Goal: Task Accomplishment & Management: Manage account settings

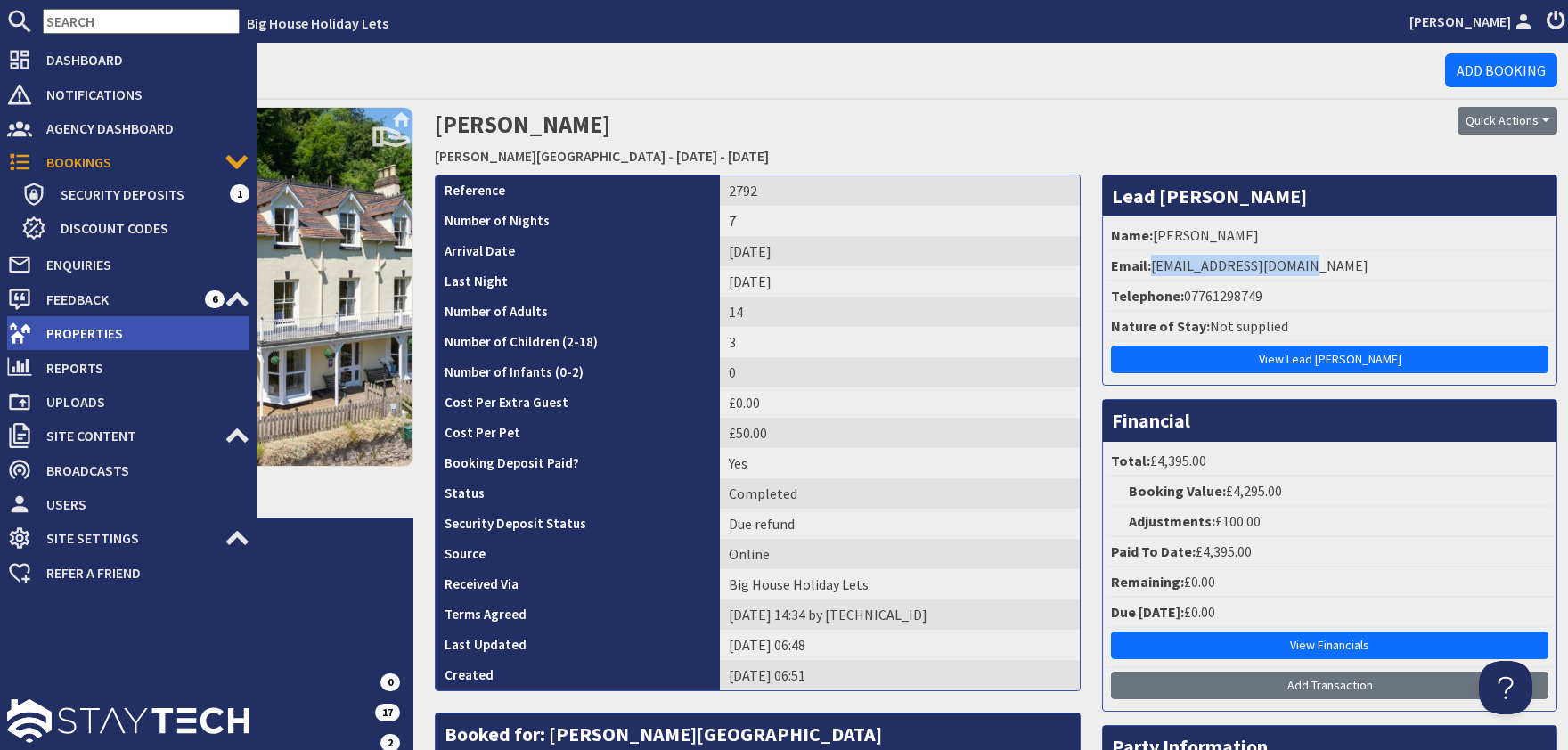
click at [78, 328] on span "Properties" at bounding box center [141, 333] width 218 height 29
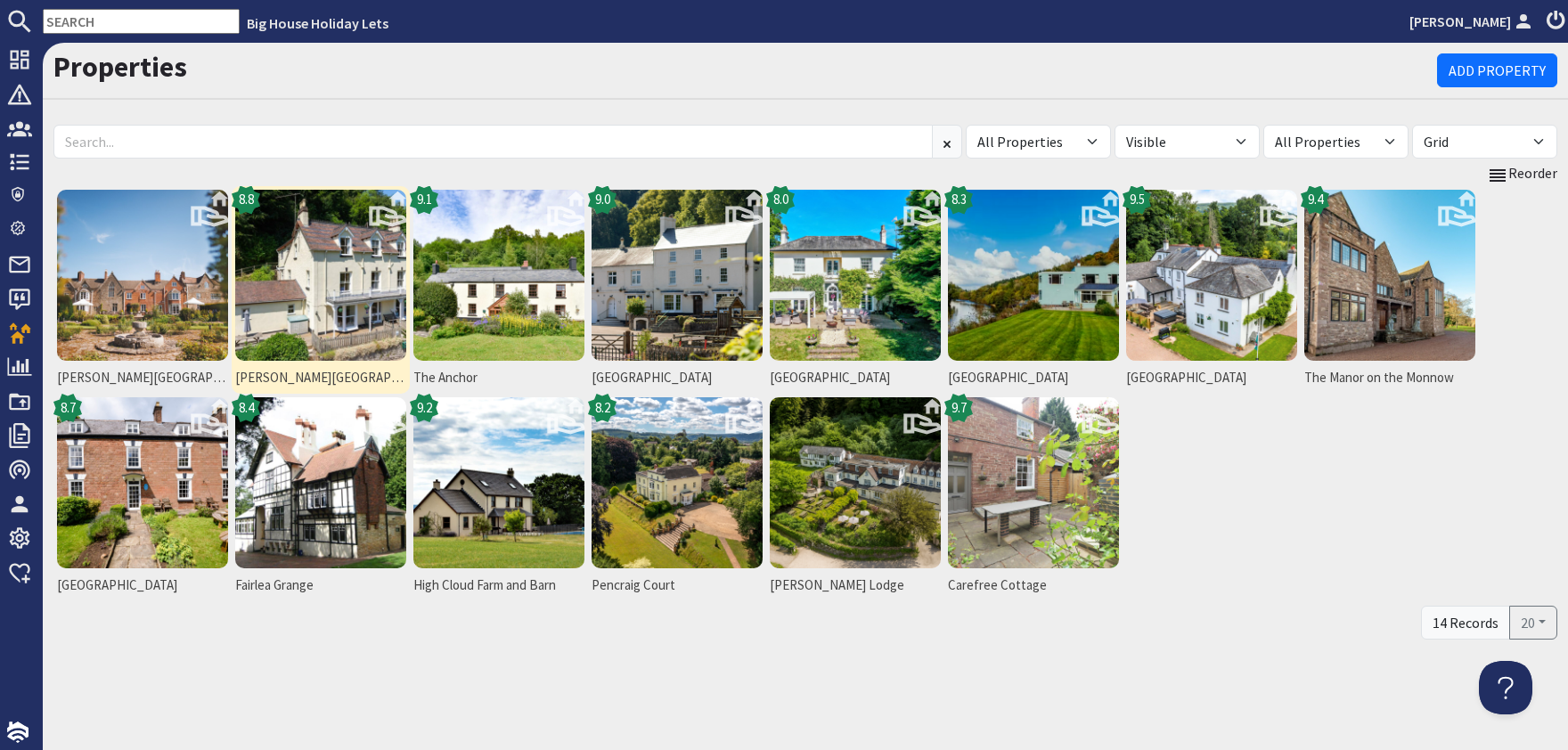
click at [302, 315] on img at bounding box center [321, 276] width 171 height 171
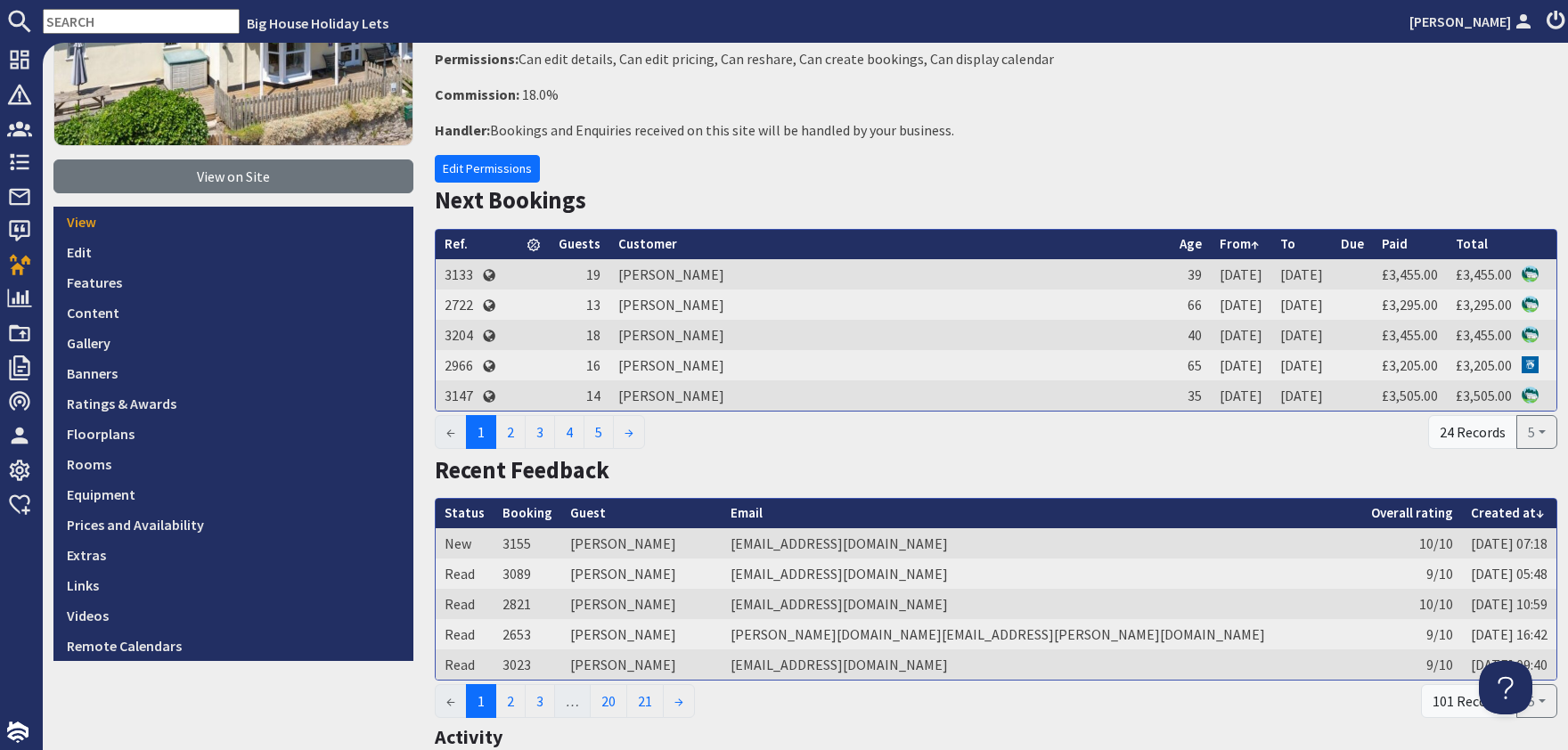
scroll to position [323, 0]
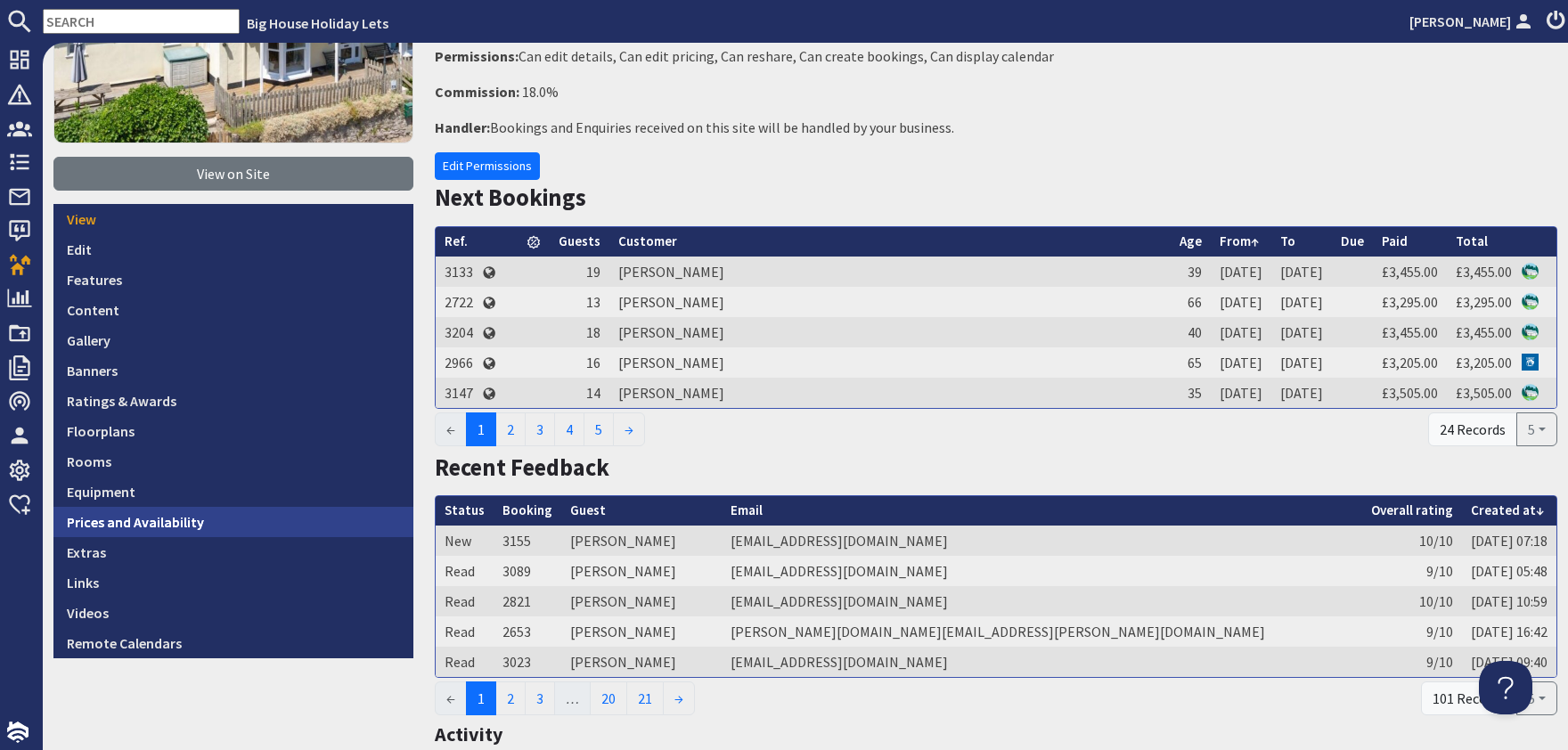
click at [157, 520] on link "Prices and Availability" at bounding box center [233, 522] width 360 height 31
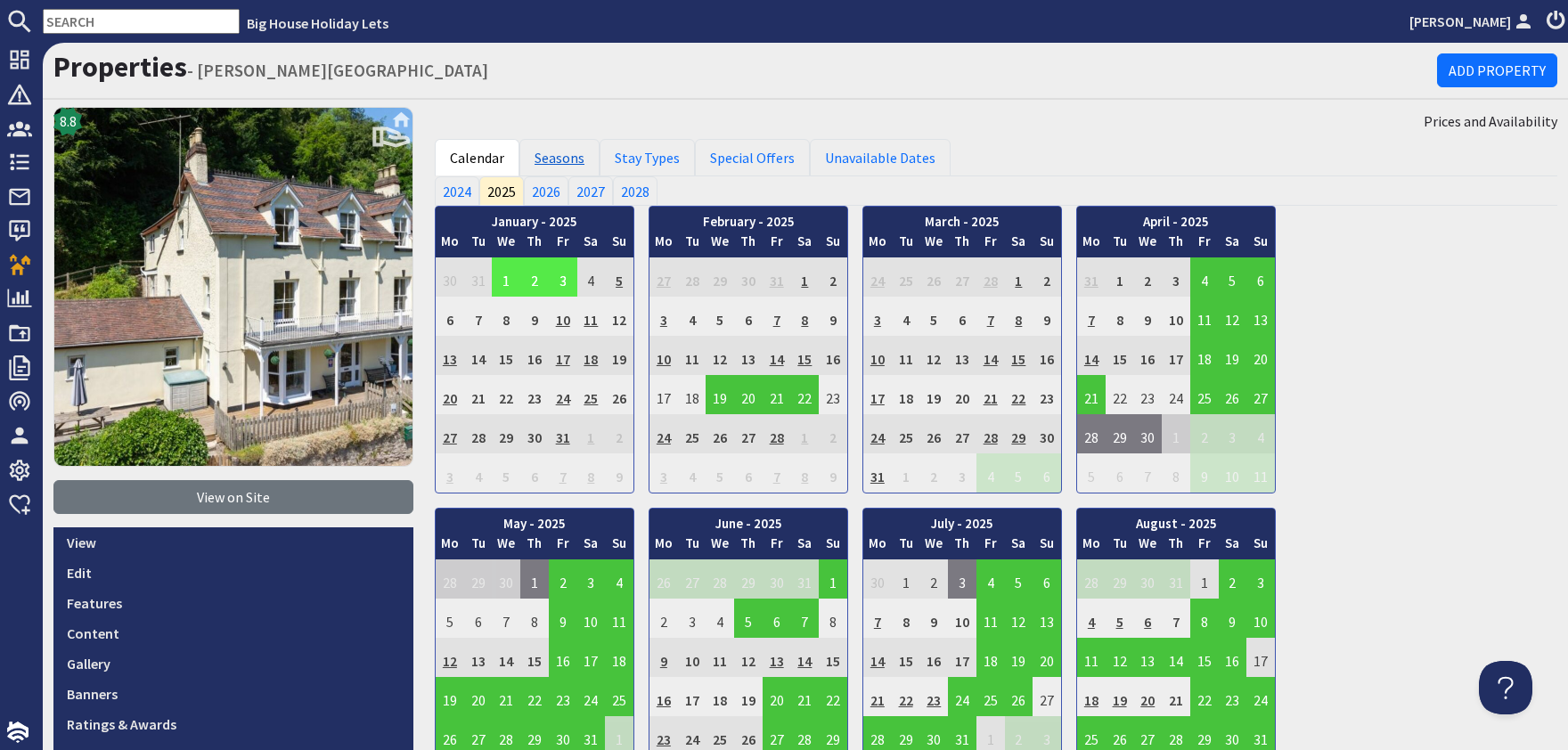
click at [558, 156] on link "Seasons" at bounding box center [559, 157] width 80 height 37
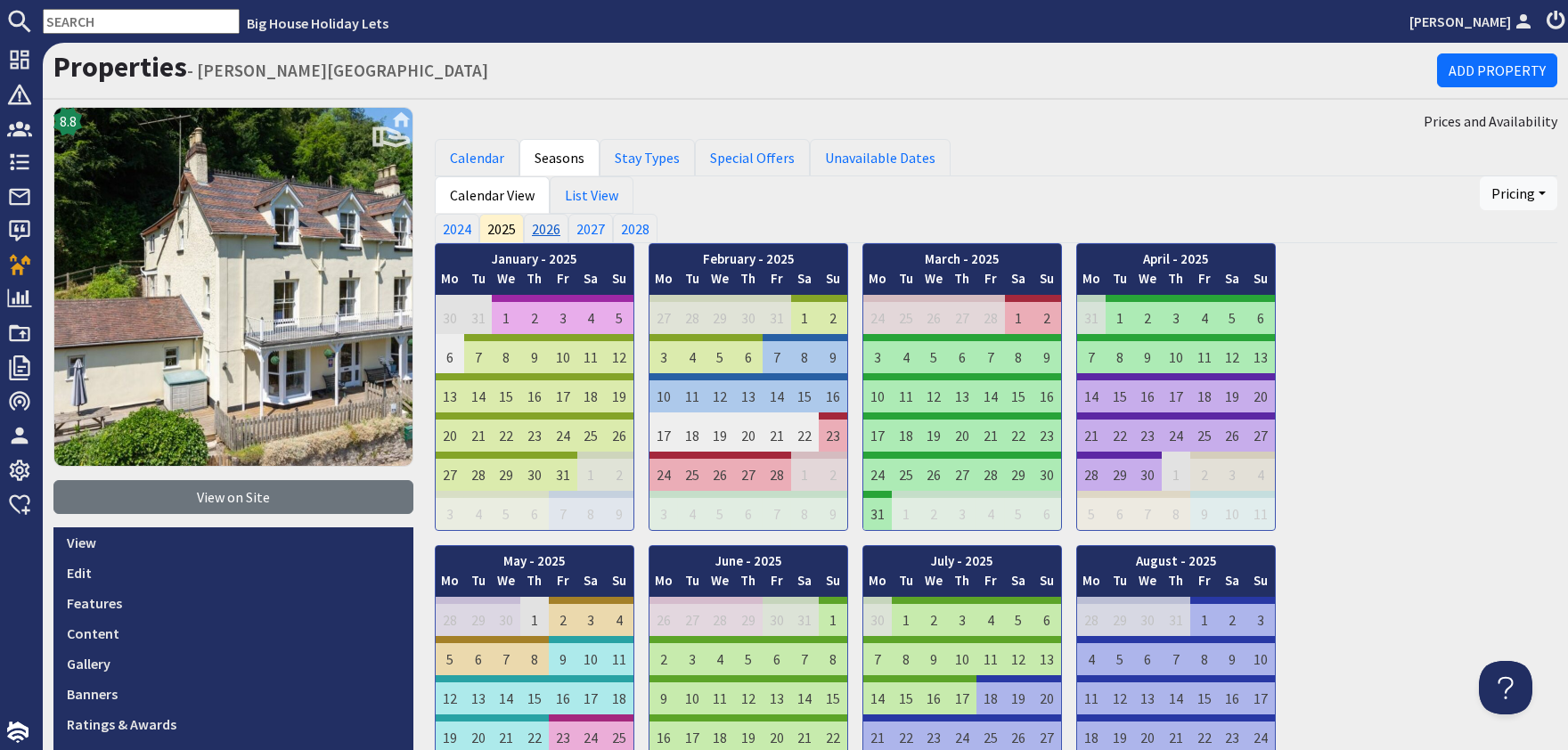
click at [557, 230] on link "2026" at bounding box center [545, 227] width 44 height 29
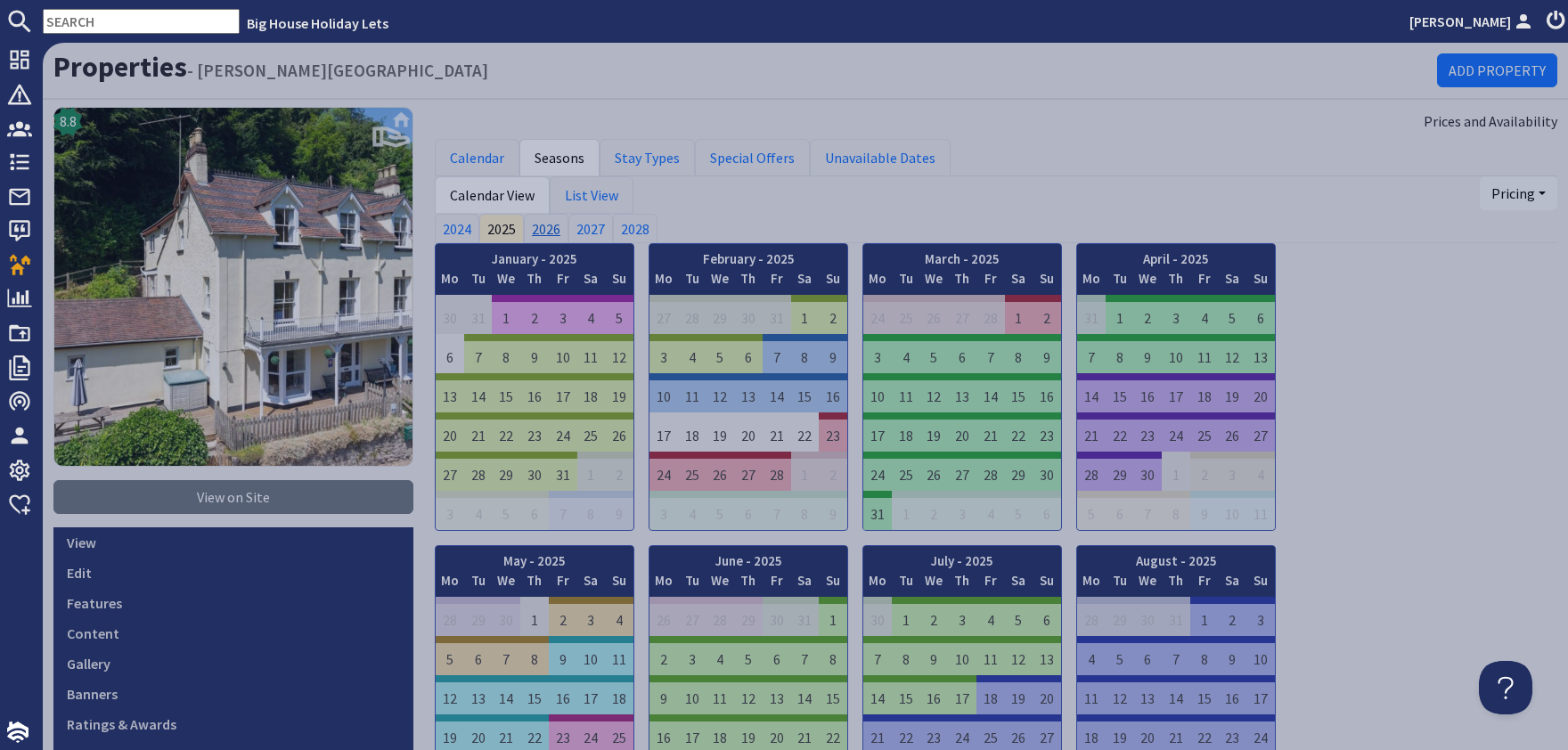
click at [557, 229] on link "2026" at bounding box center [545, 227] width 44 height 29
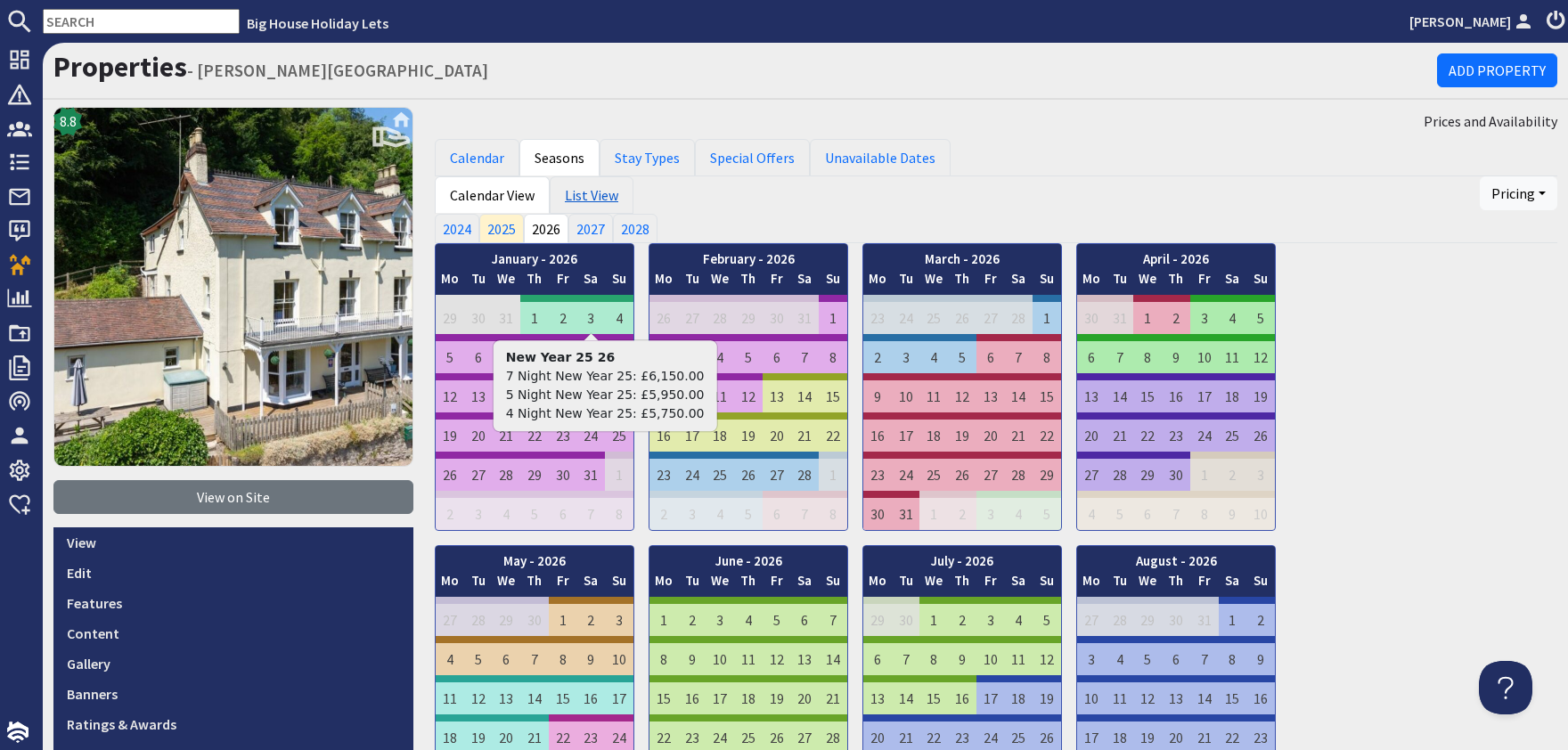
click at [584, 206] on link "List View" at bounding box center [591, 195] width 84 height 37
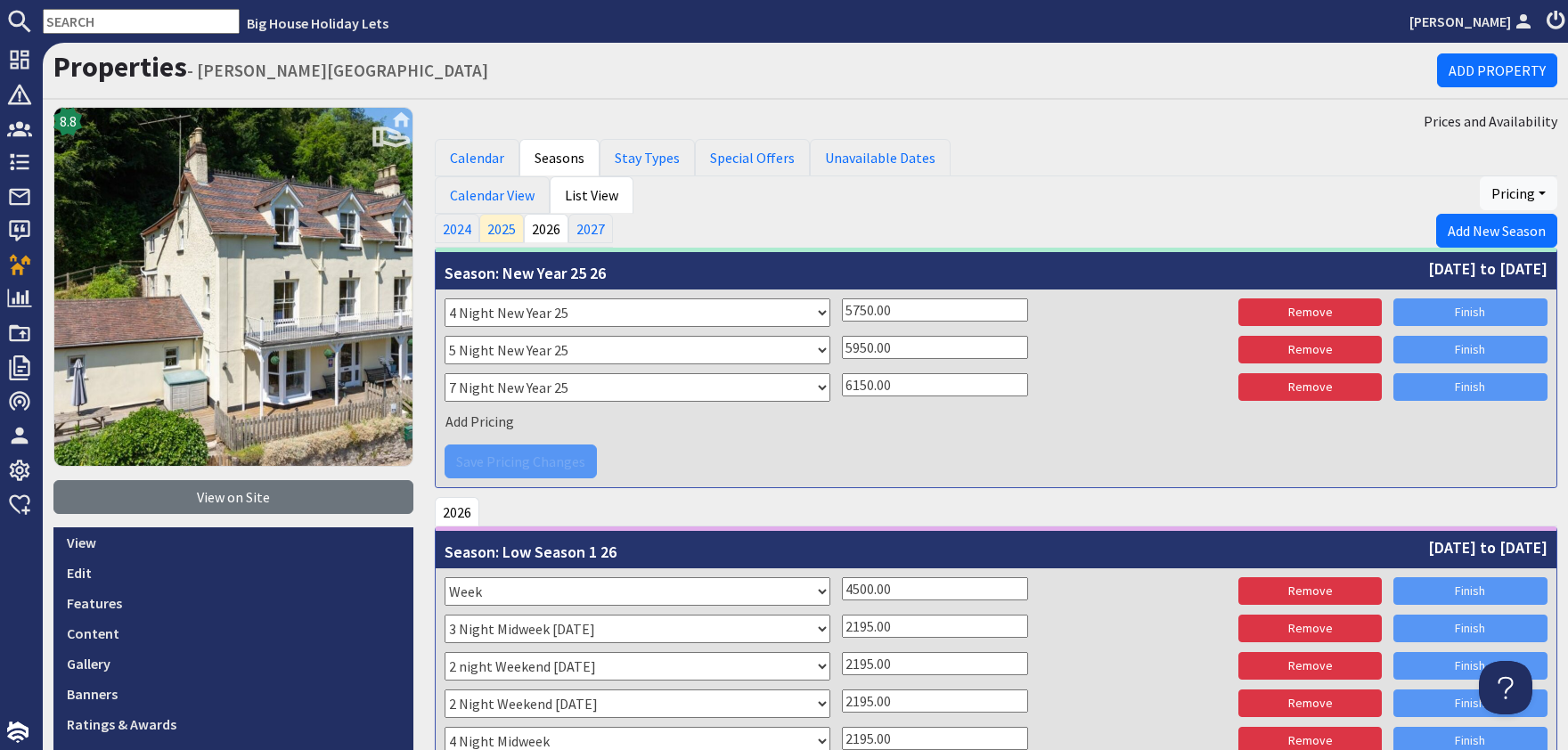
scroll to position [431, 0]
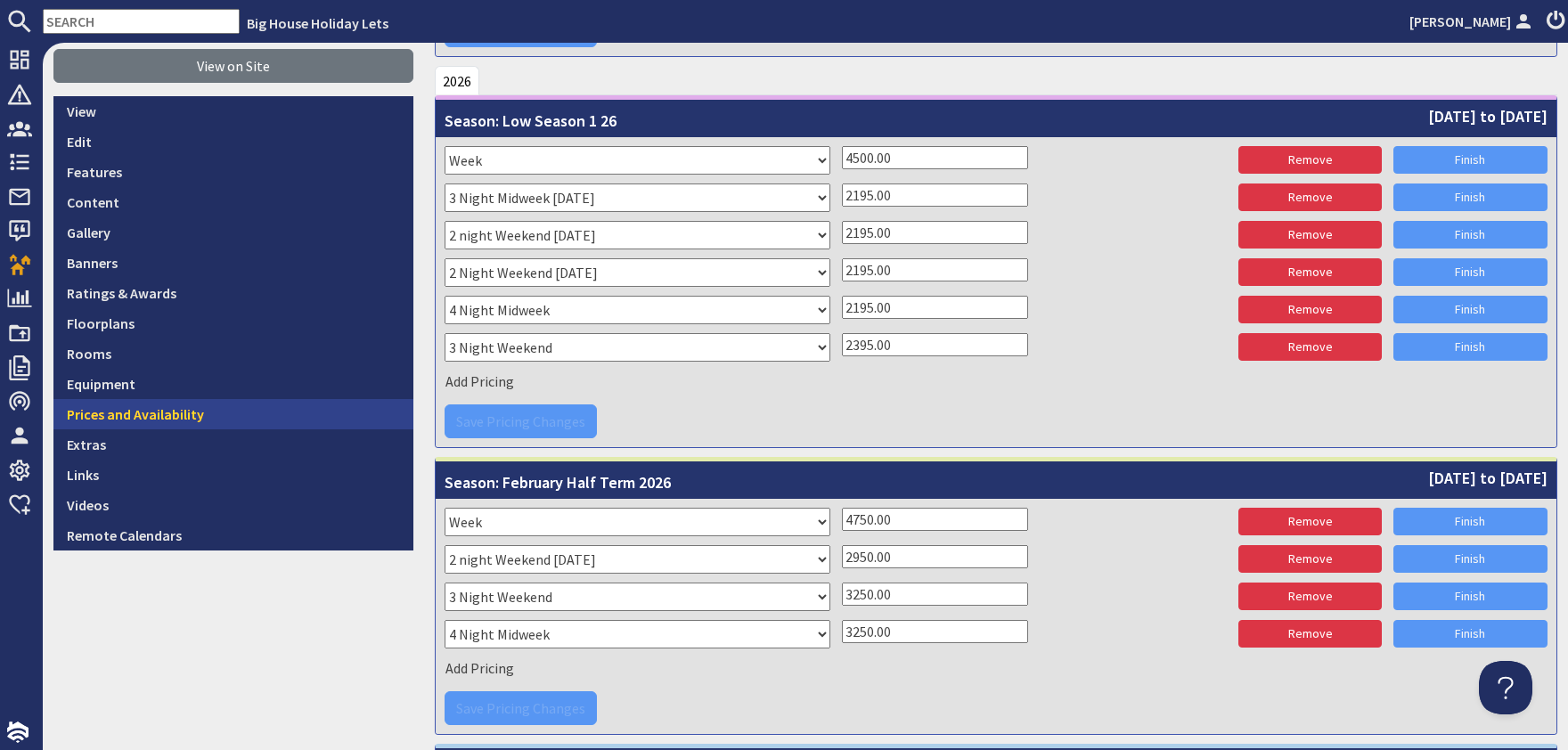
click at [144, 417] on link "Prices and Availability" at bounding box center [233, 413] width 360 height 31
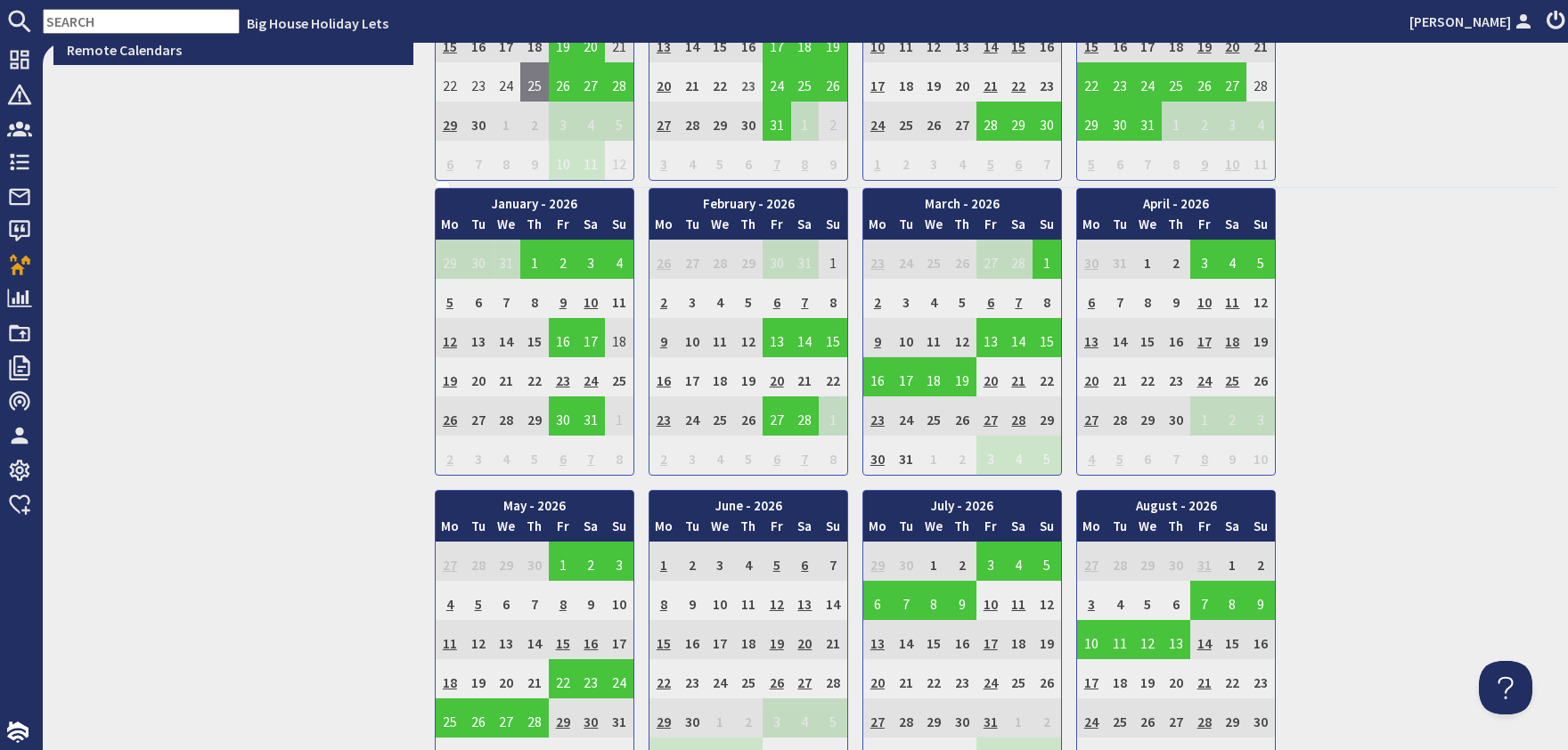
scroll to position [969, 0]
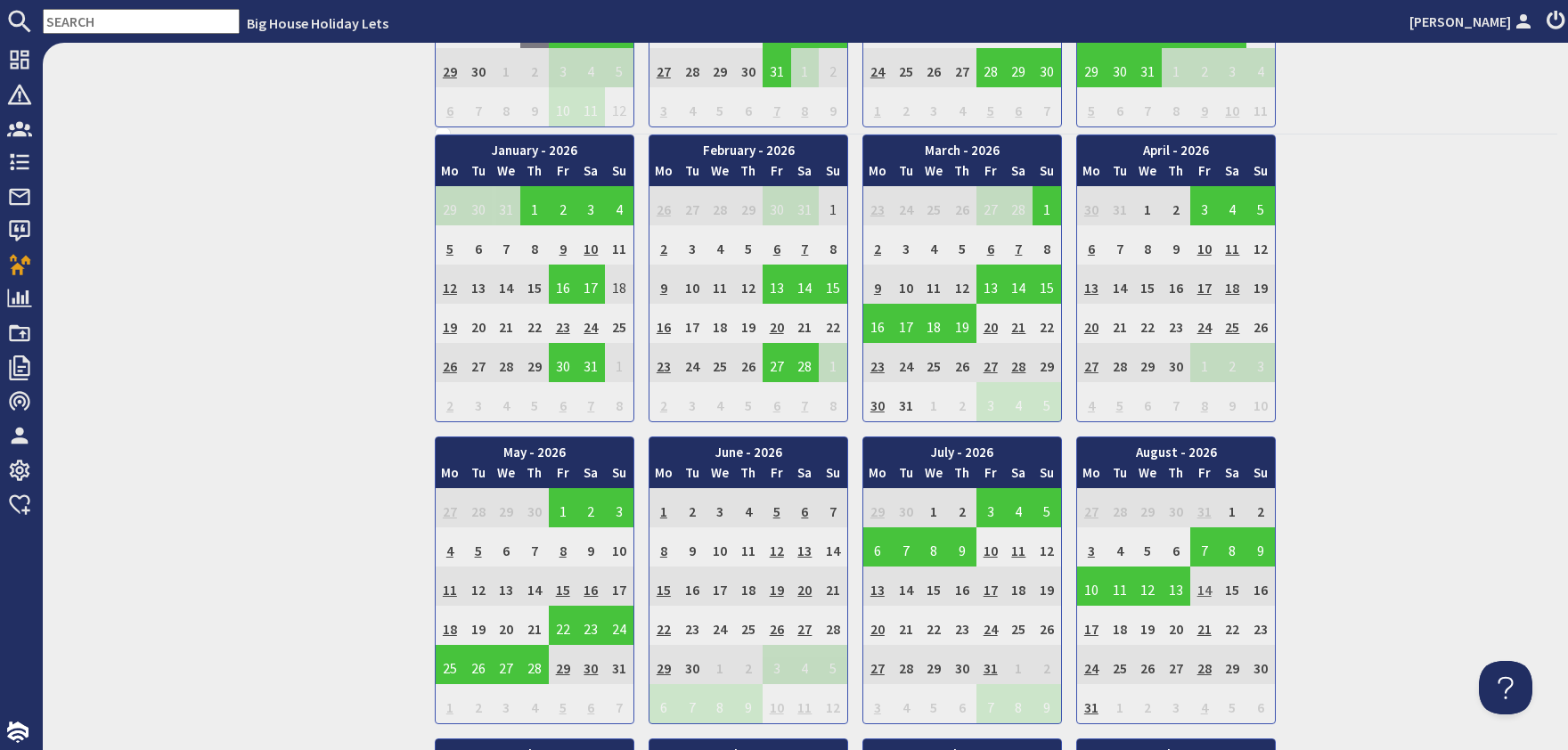
click at [1209, 577] on td "14" at bounding box center [1204, 587] width 29 height 39
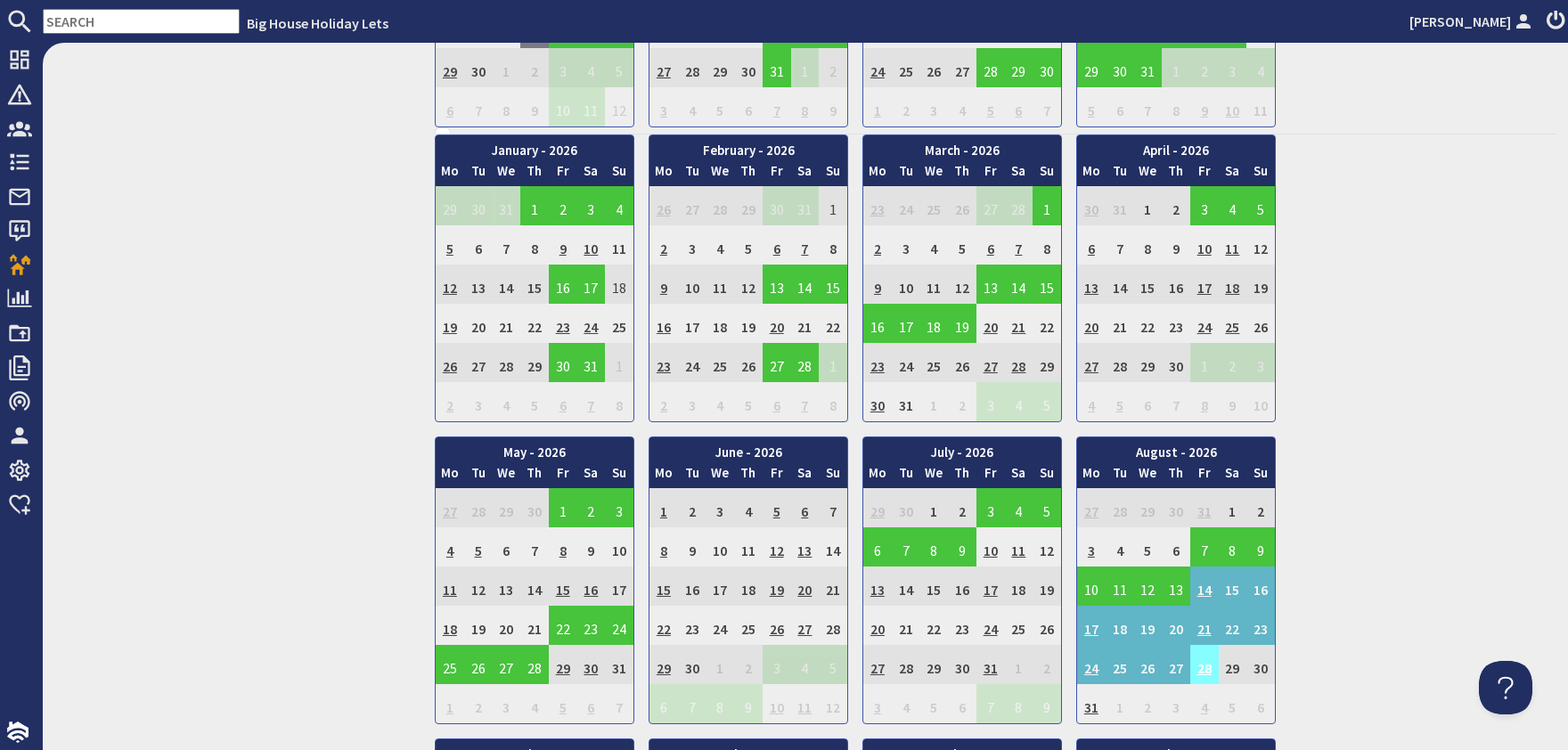
click at [1204, 648] on td "28" at bounding box center [1204, 664] width 29 height 39
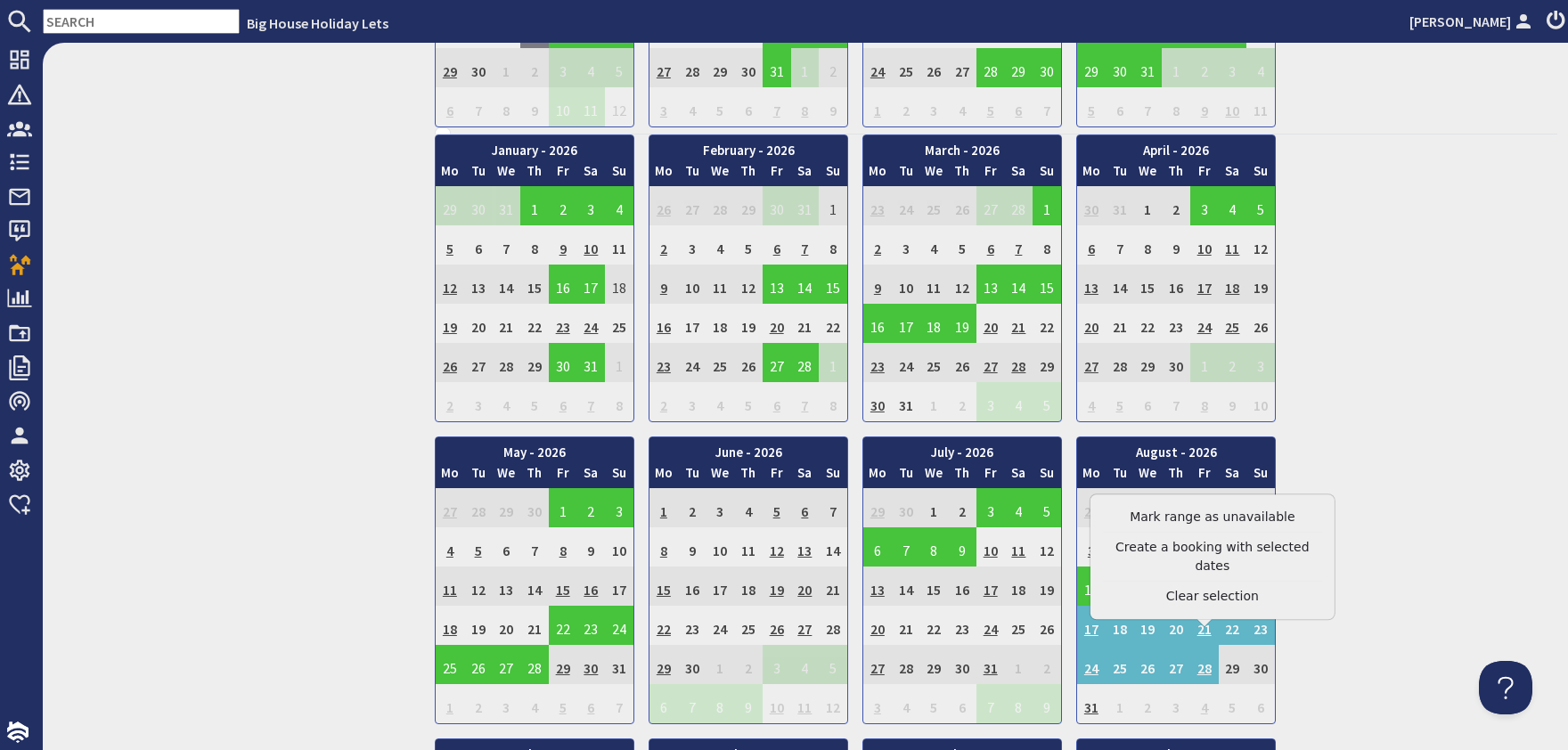
click at [1421, 623] on div "January - 2026 Mo Tu We Th Fr Sa Su 29 30 31 1 2 3 4 5 Mo Tu" at bounding box center [996, 581] width 1122 height 892
click at [1404, 716] on div "January - 2026 Mo Tu We Th Fr Sa Su 29 30 31 1 2 3 4 5 Mo Tu" at bounding box center [996, 581] width 1122 height 892
click at [1406, 711] on div "January - 2026 Mo Tu We Th Fr Sa Su 29 30 31 1 2 3 4 5 Mo Tu" at bounding box center [996, 581] width 1122 height 892
click at [1066, 679] on div "January - 2026 Mo Tu We Th Fr Sa Su 29 30 31 1 2 3 4 5 Mo Tu" at bounding box center [996, 581] width 1122 height 892
click at [1088, 690] on td "31" at bounding box center [1091, 704] width 29 height 39
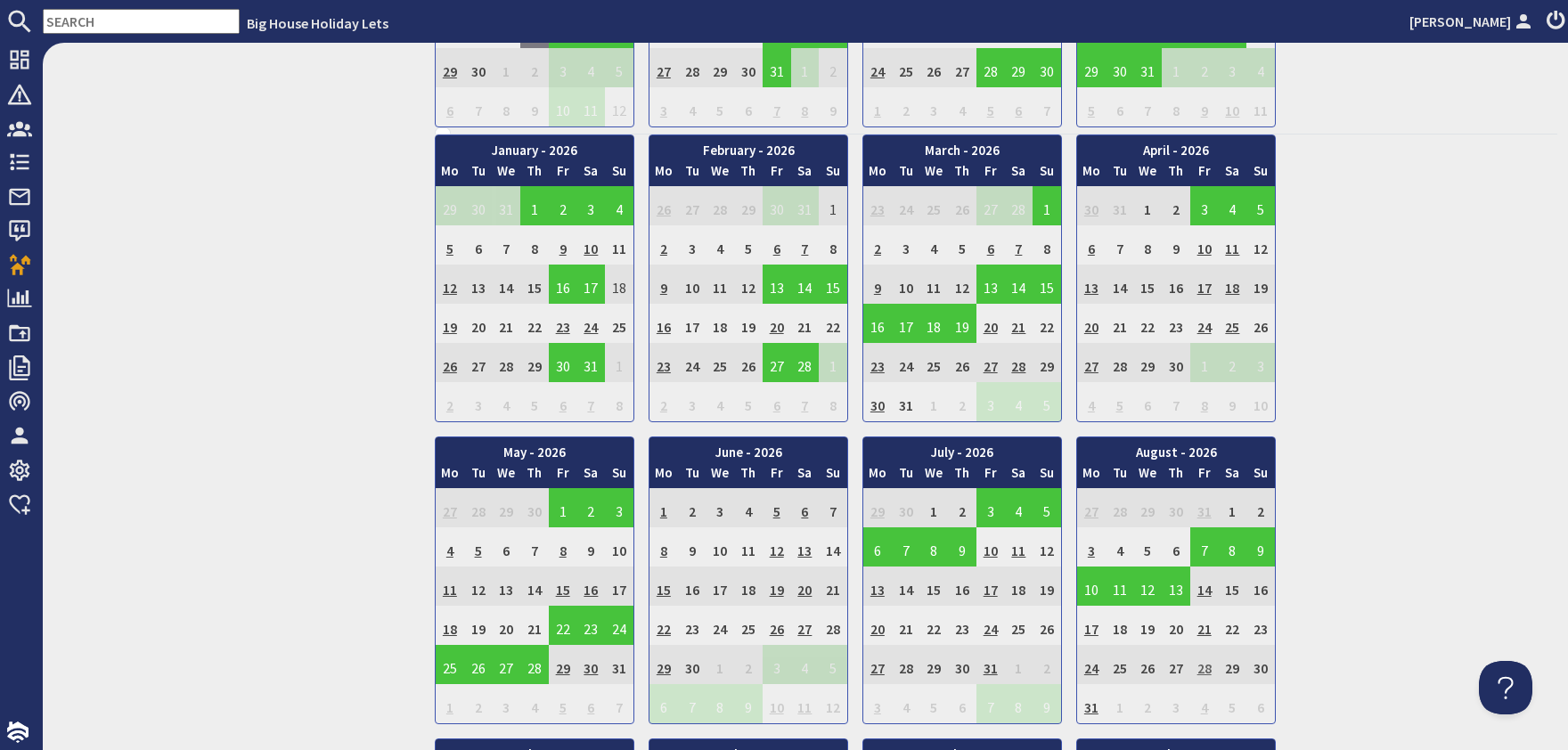
click at [1204, 652] on td "28" at bounding box center [1204, 664] width 29 height 39
click at [1375, 696] on div "January - 2026 Mo Tu We Th Fr Sa Su 29 30 31 1 2 3 4 5 Mo Tu" at bounding box center [996, 581] width 1122 height 892
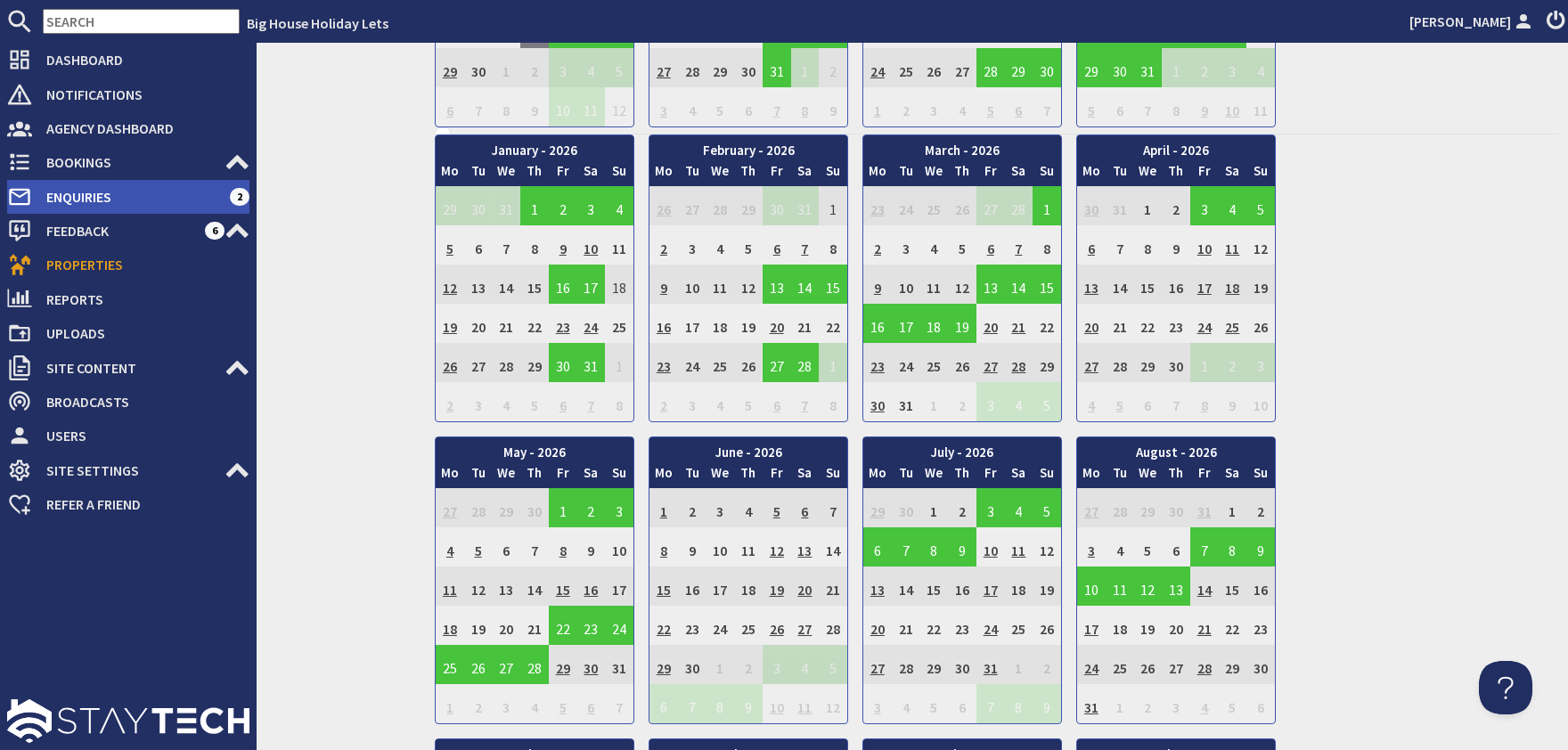
click at [74, 197] on span "Enquiries" at bounding box center [131, 197] width 198 height 29
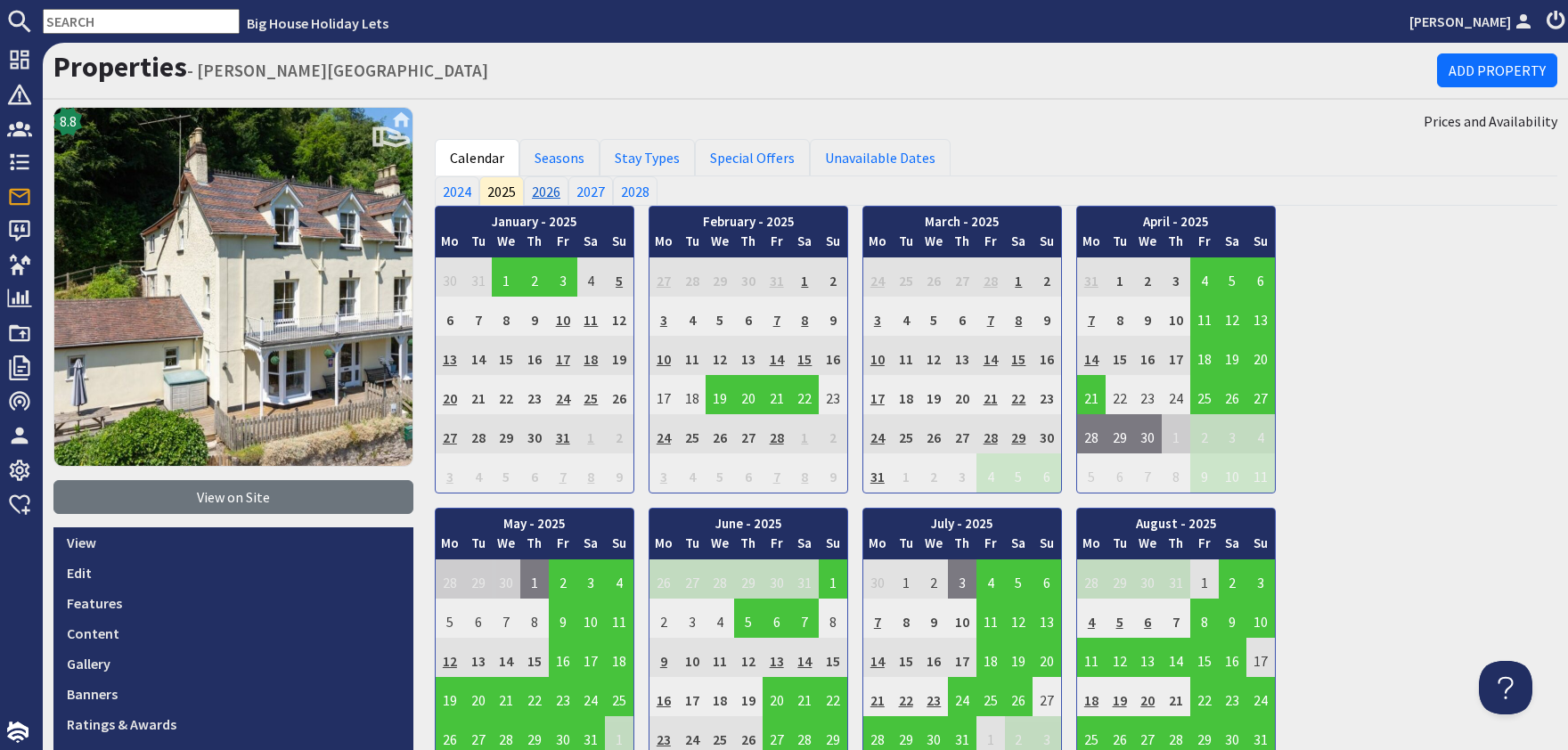
click at [554, 193] on link "2026" at bounding box center [545, 190] width 44 height 29
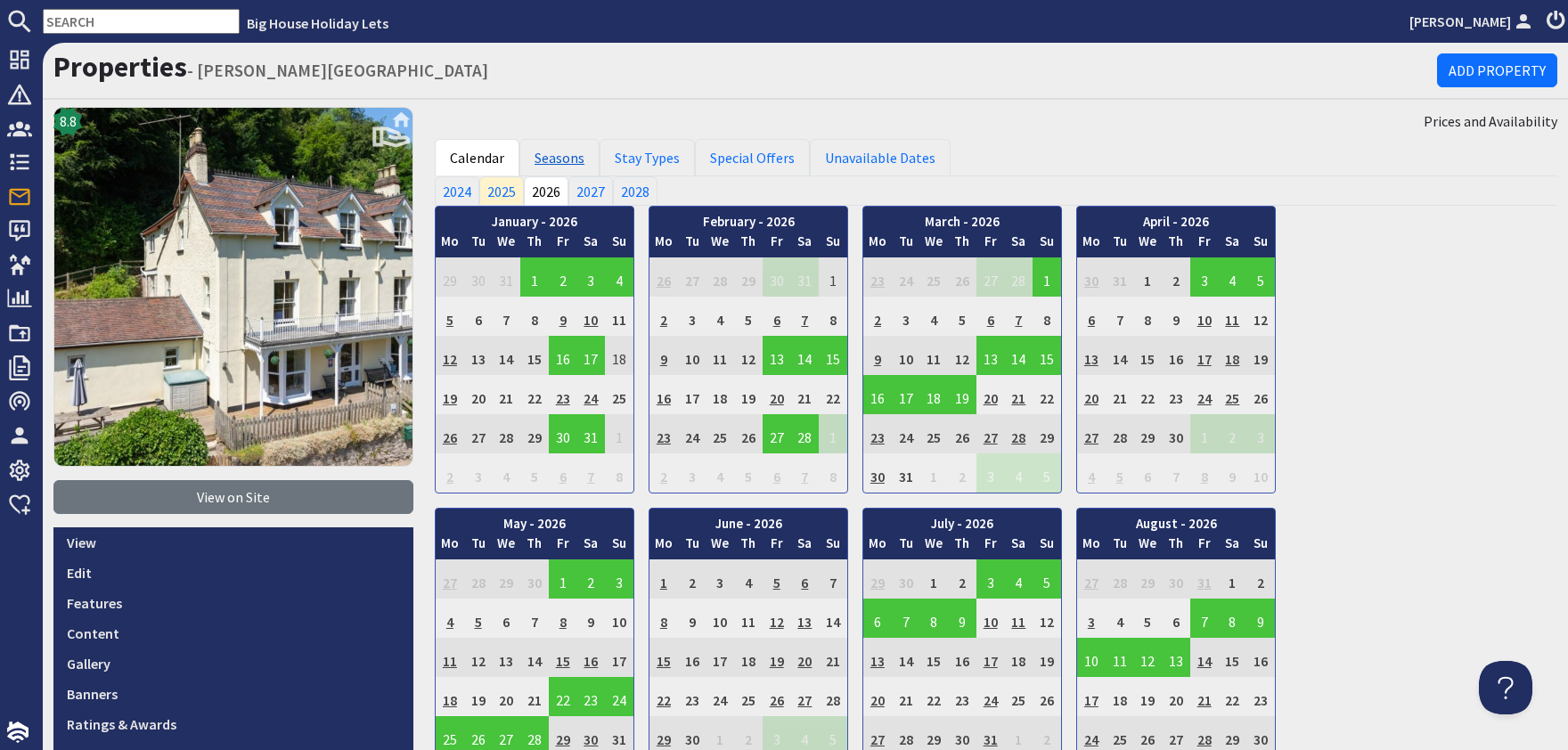
click at [562, 154] on link "Seasons" at bounding box center [559, 157] width 80 height 37
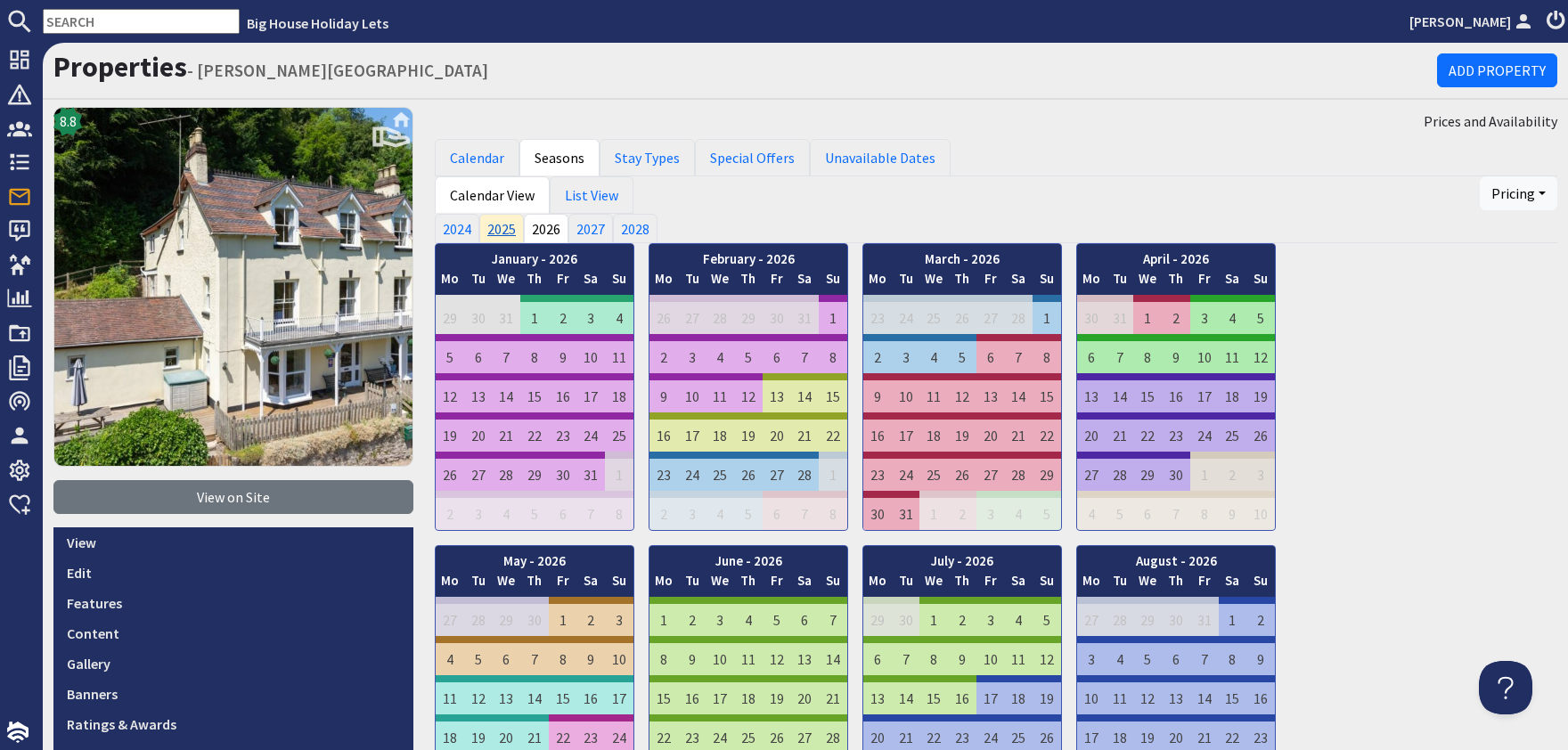
click at [492, 224] on link "2025" at bounding box center [501, 227] width 44 height 29
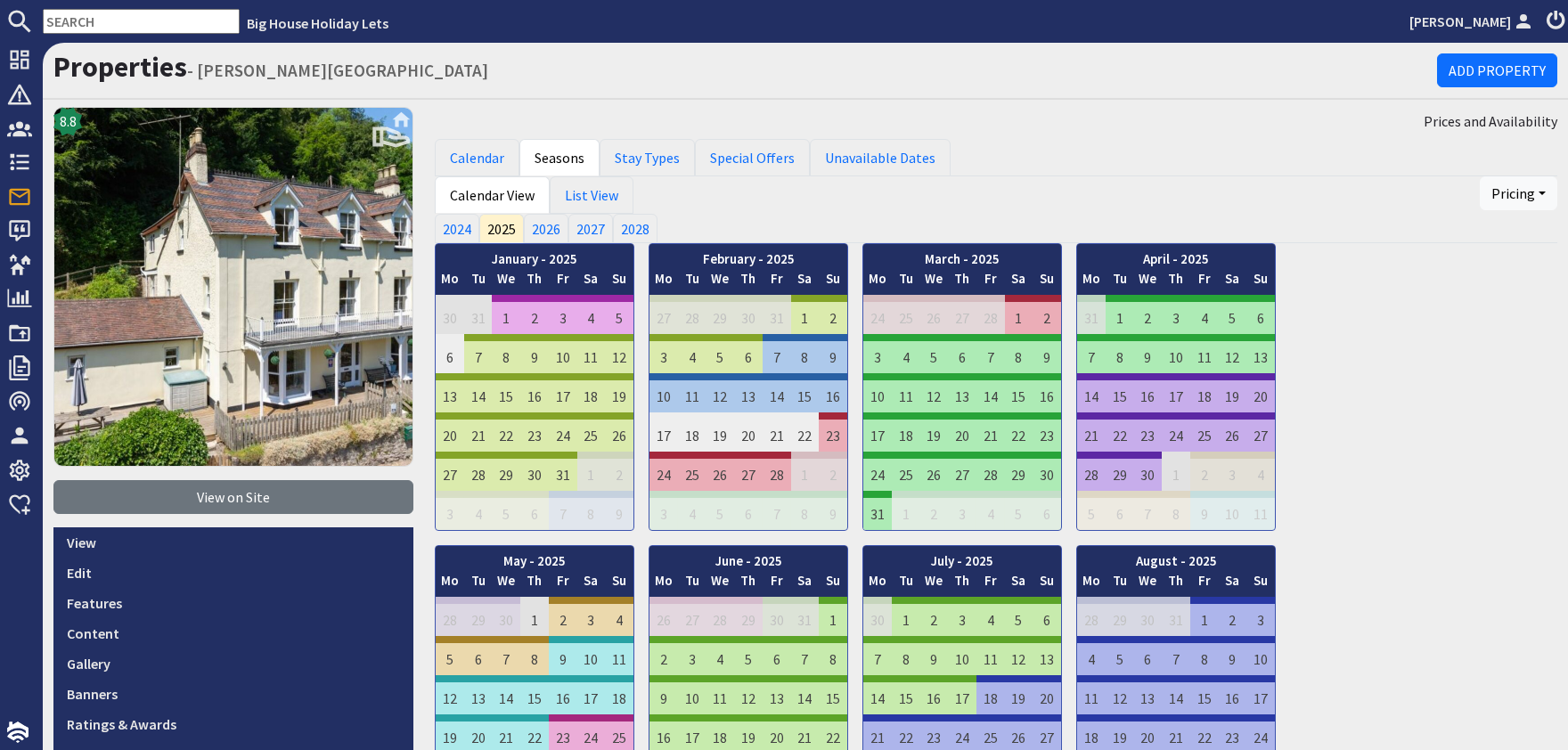
click at [554, 226] on link "2026" at bounding box center [545, 227] width 44 height 29
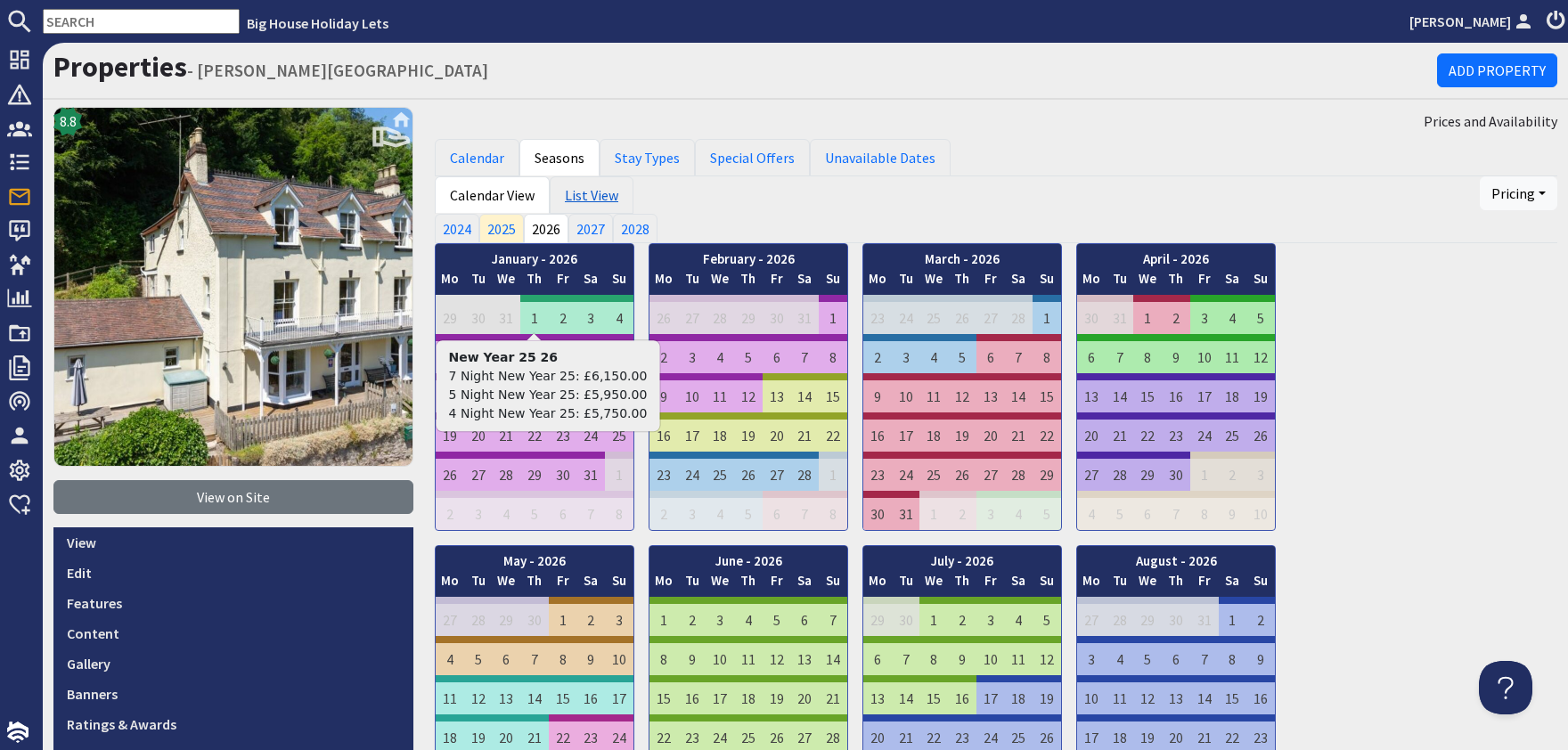
click at [583, 201] on link "List View" at bounding box center [591, 195] width 84 height 37
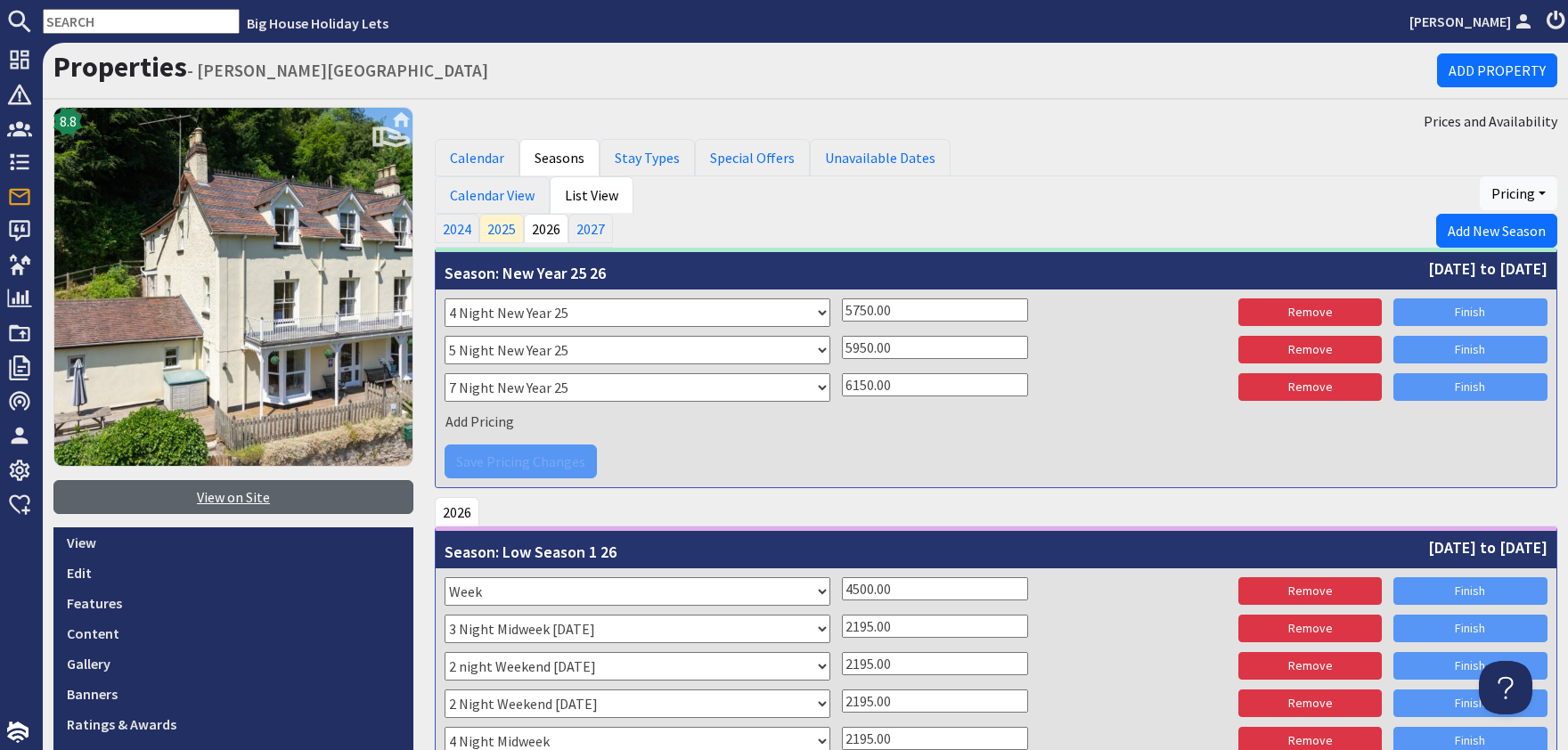
click at [227, 500] on link "View on Site" at bounding box center [233, 497] width 360 height 33
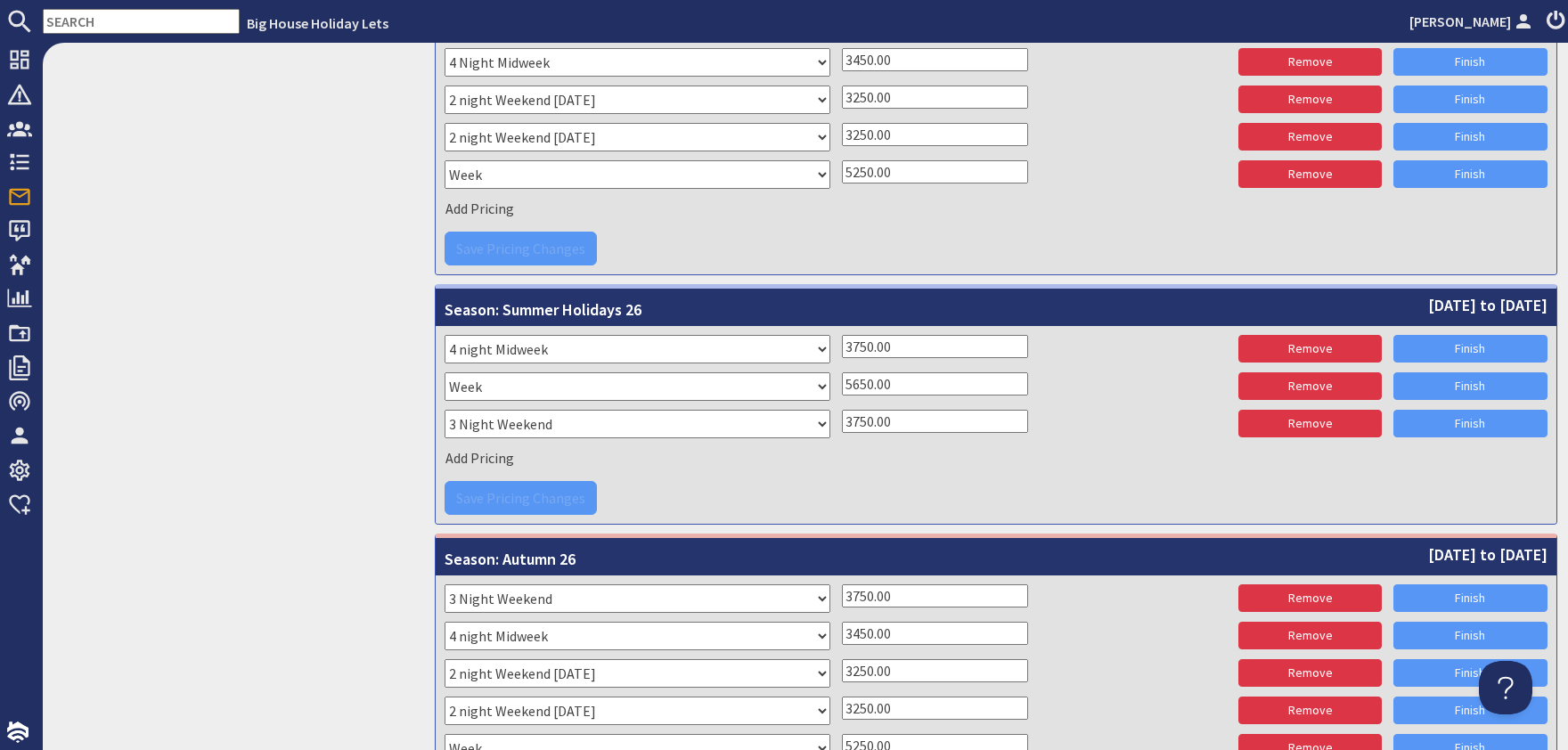
scroll to position [3556, 0]
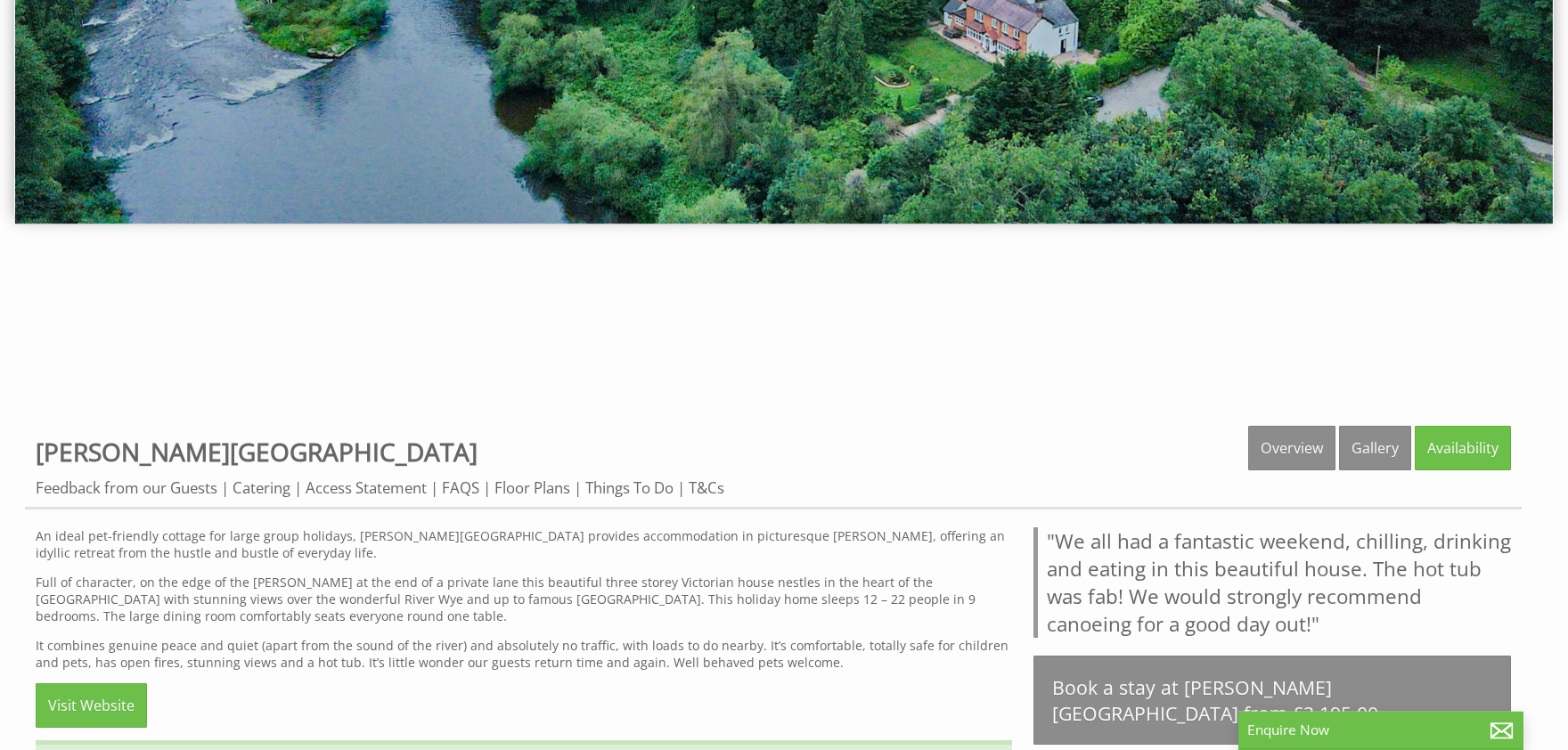
scroll to position [490, 0]
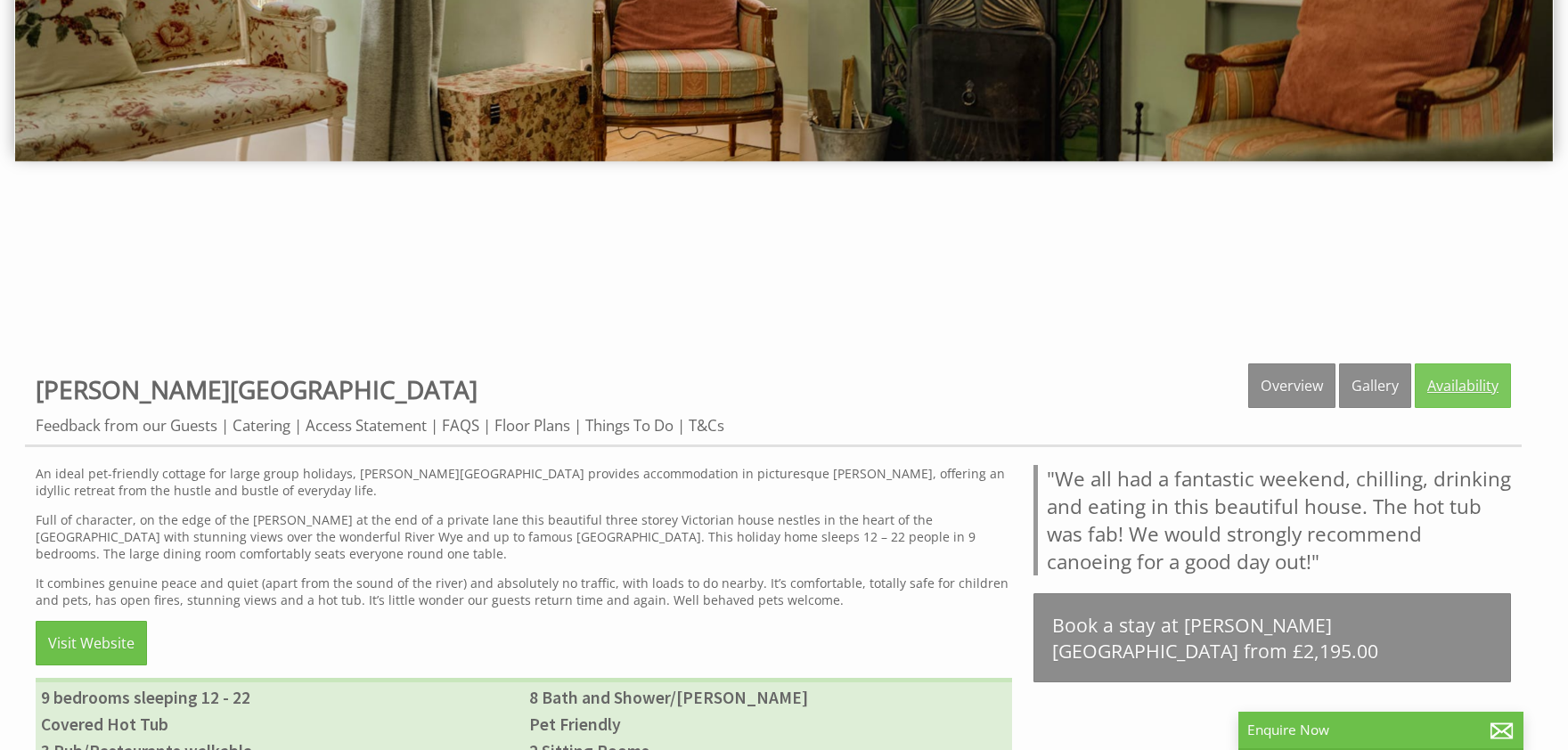
click at [1475, 373] on link "Availability" at bounding box center [1463, 385] width 96 height 44
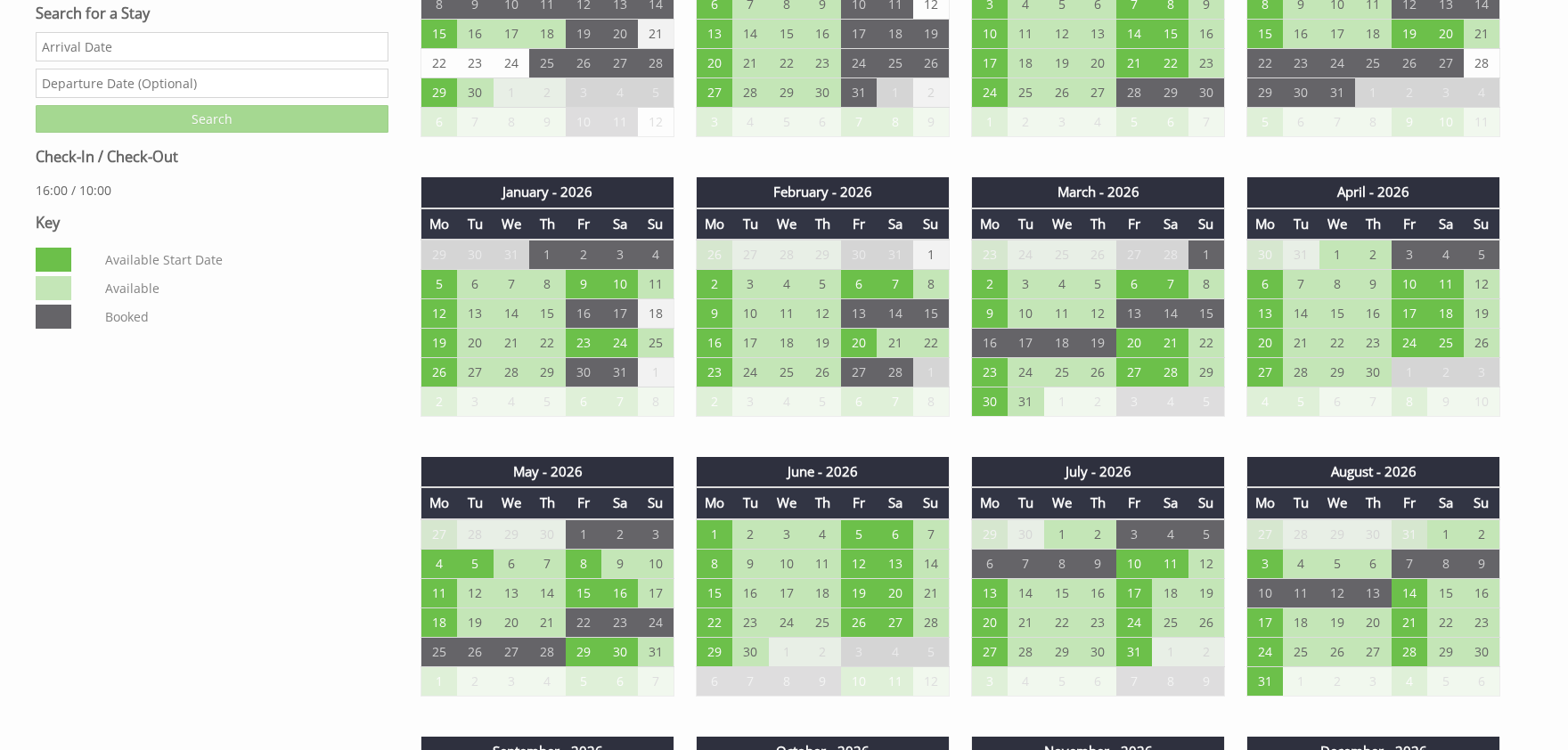
scroll to position [1175, 0]
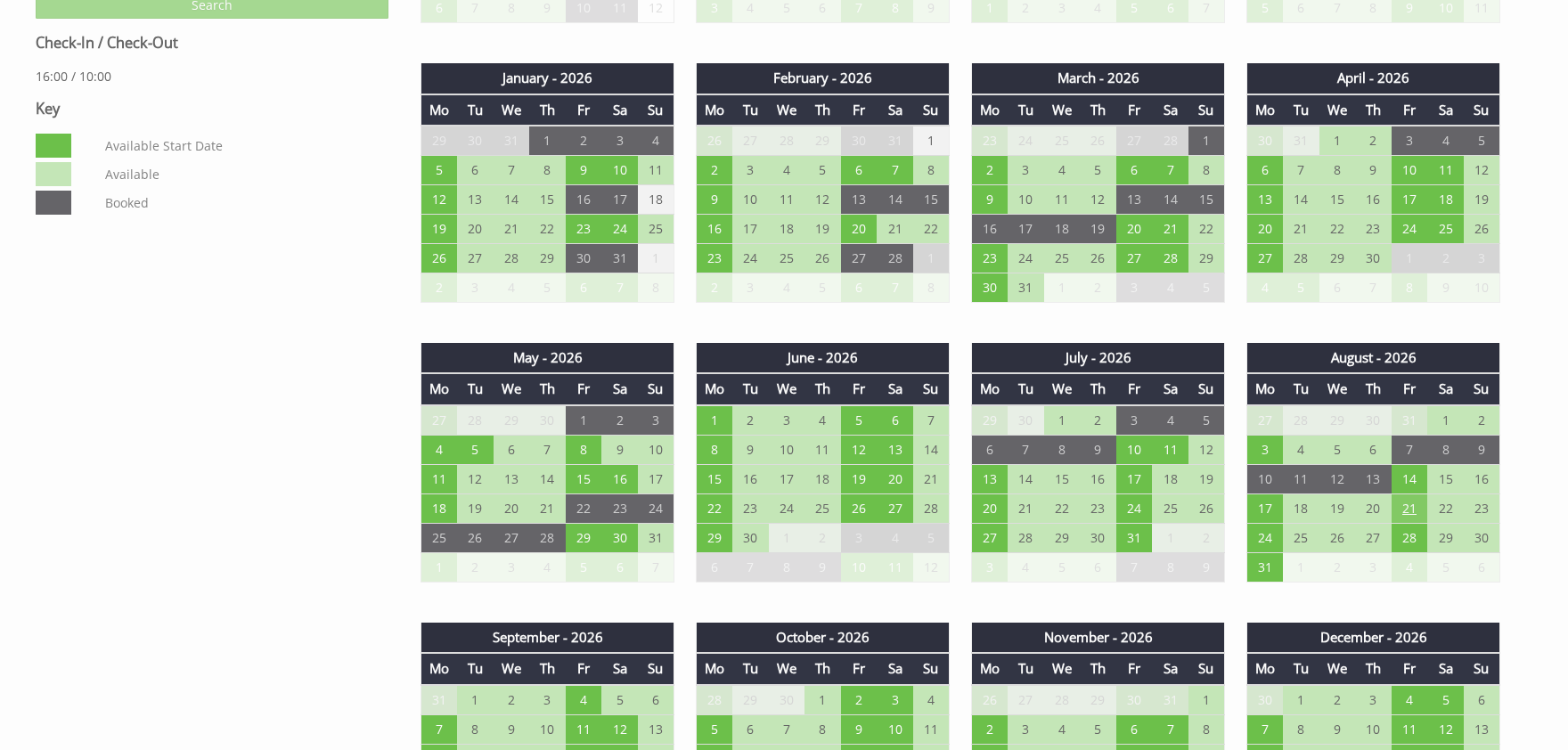
click at [1407, 504] on td "21" at bounding box center [1409, 508] width 36 height 30
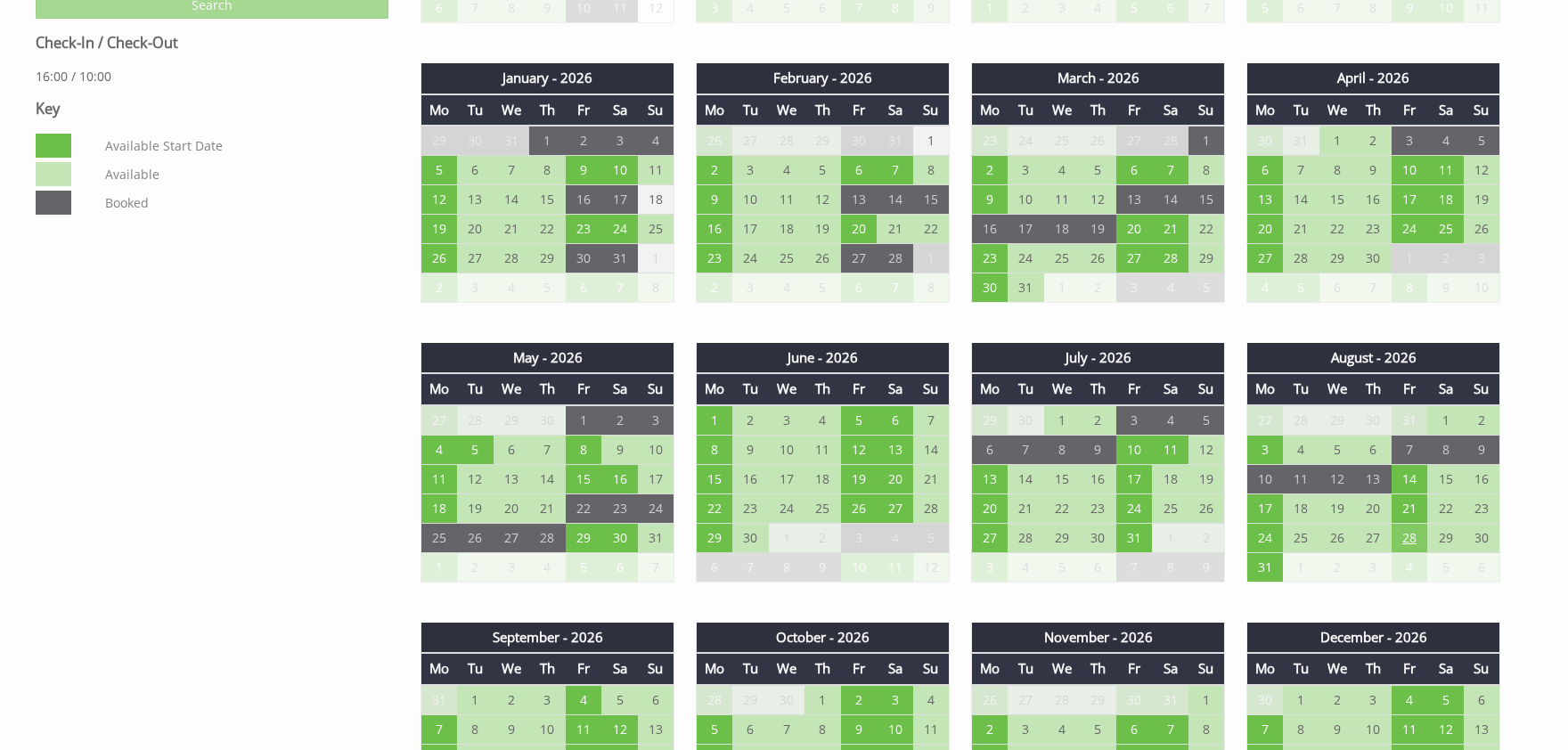
click at [1416, 534] on td "28" at bounding box center [1409, 537] width 36 height 30
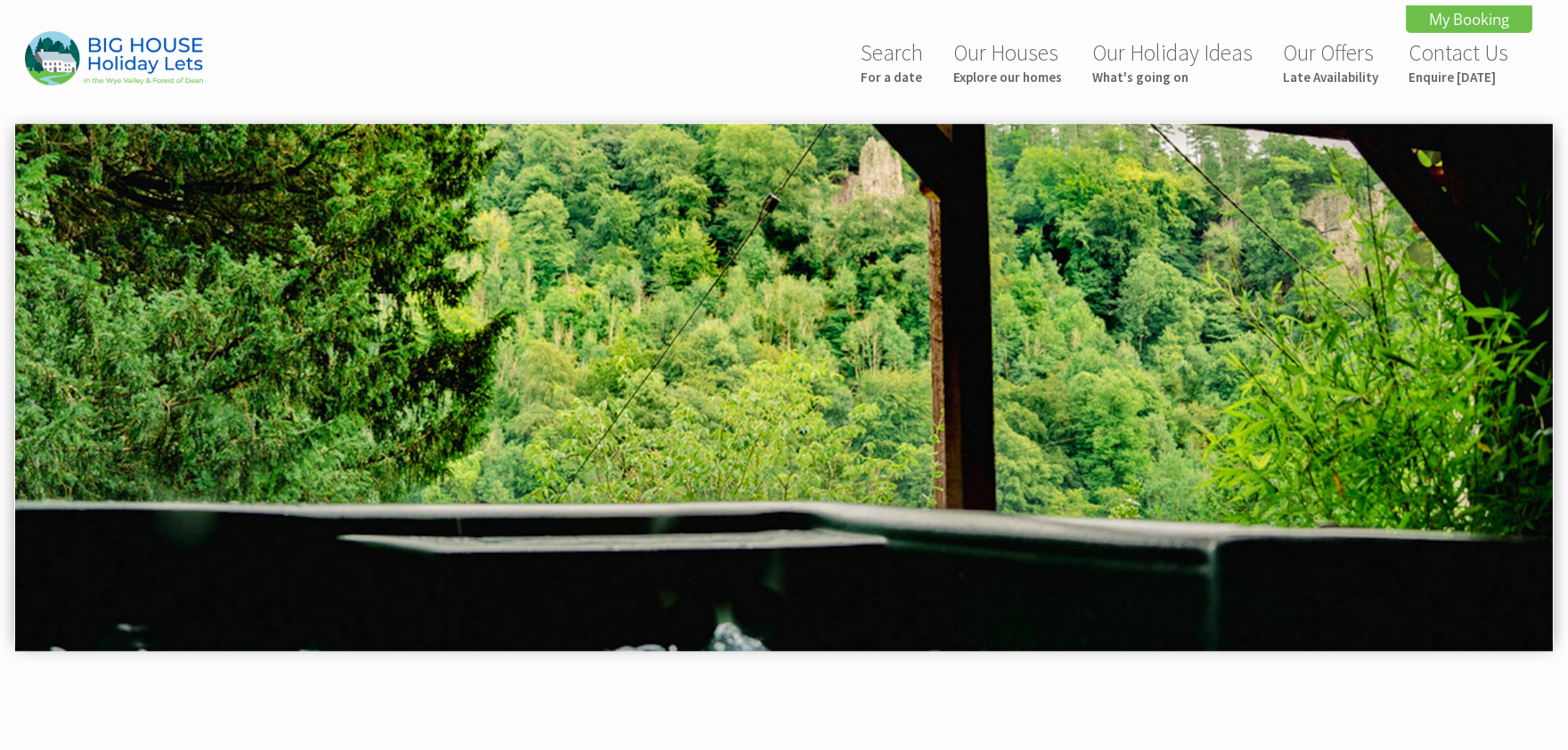
scroll to position [0, 0]
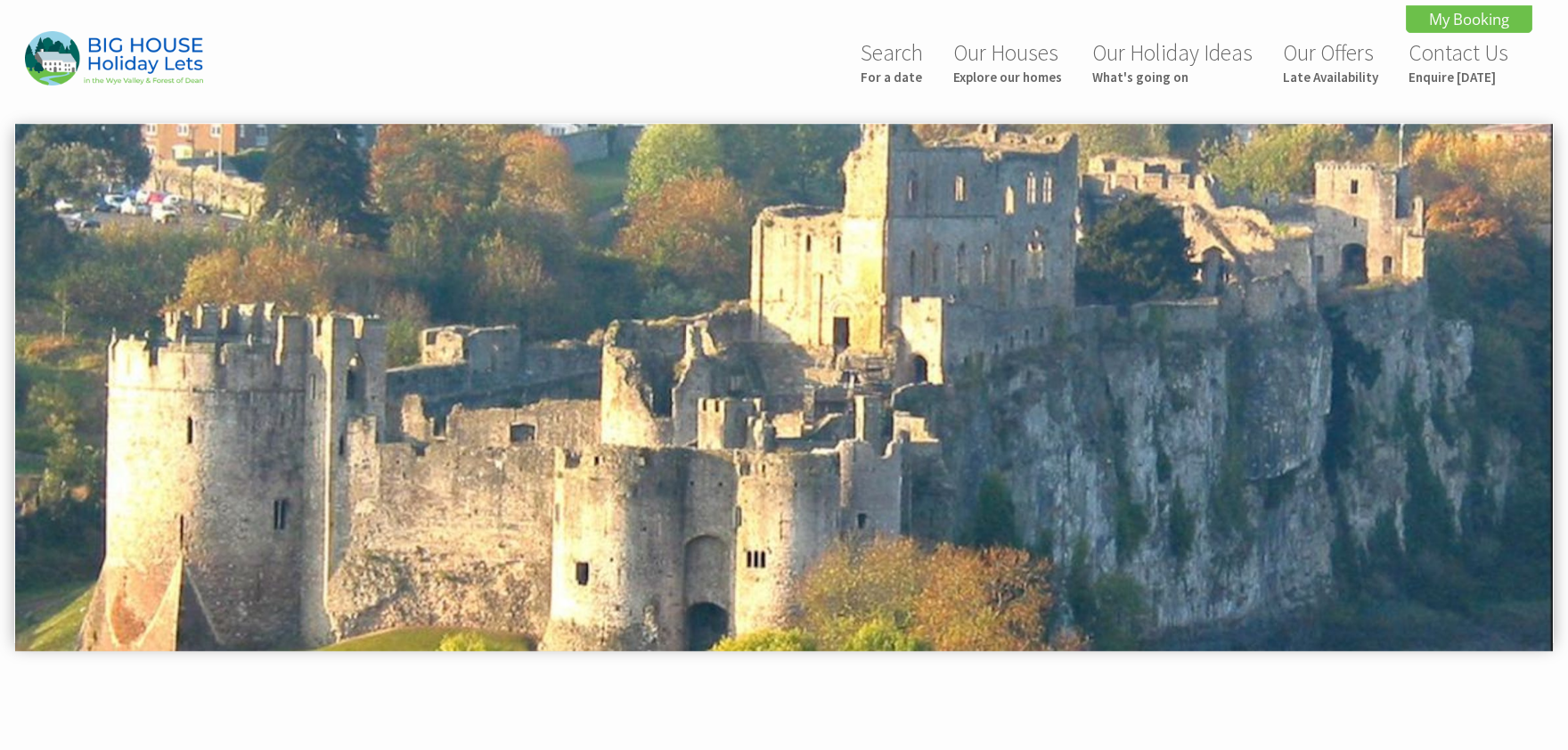
click at [1397, 281] on img at bounding box center [784, 388] width 1537 height 529
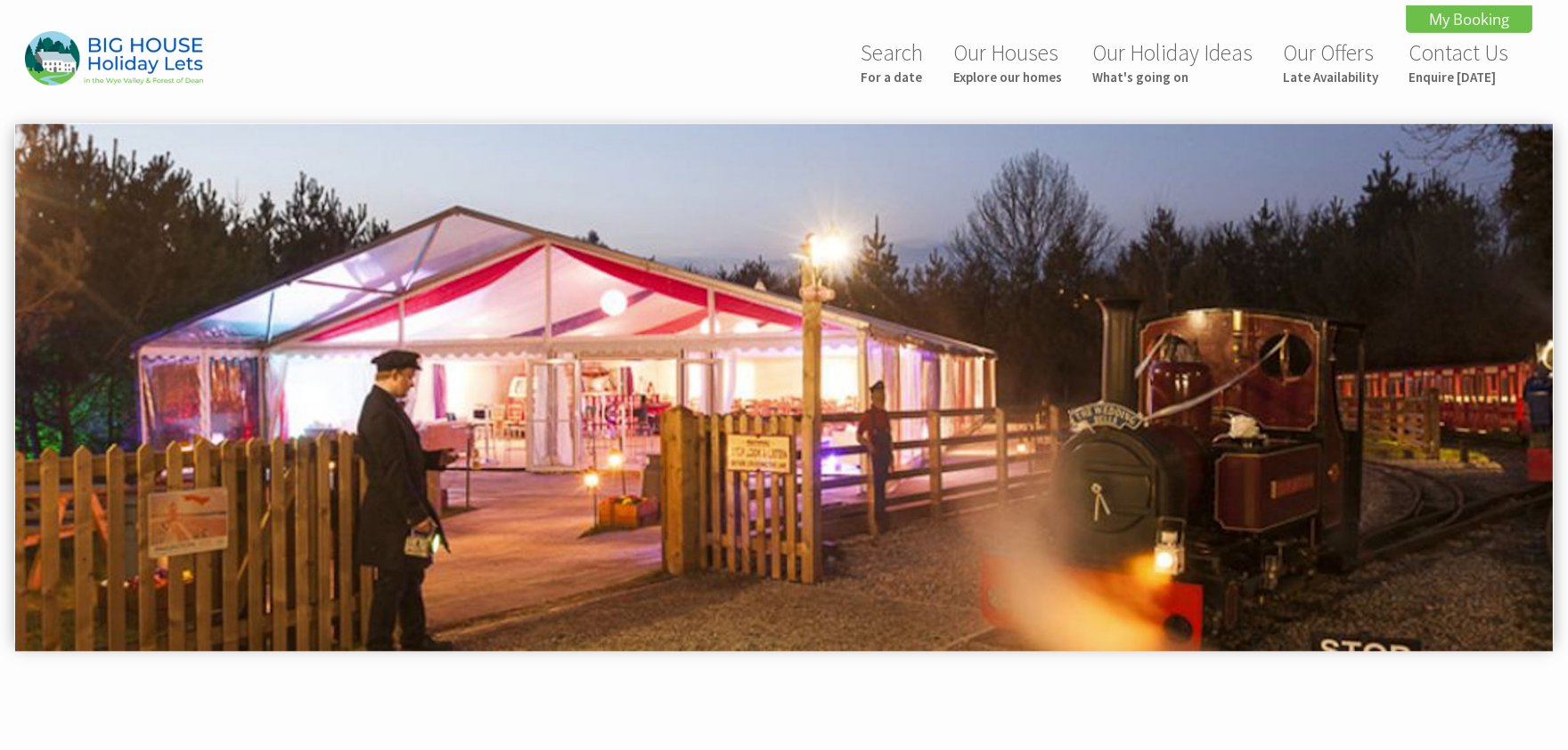
click at [1119, 262] on img at bounding box center [784, 388] width 1537 height 529
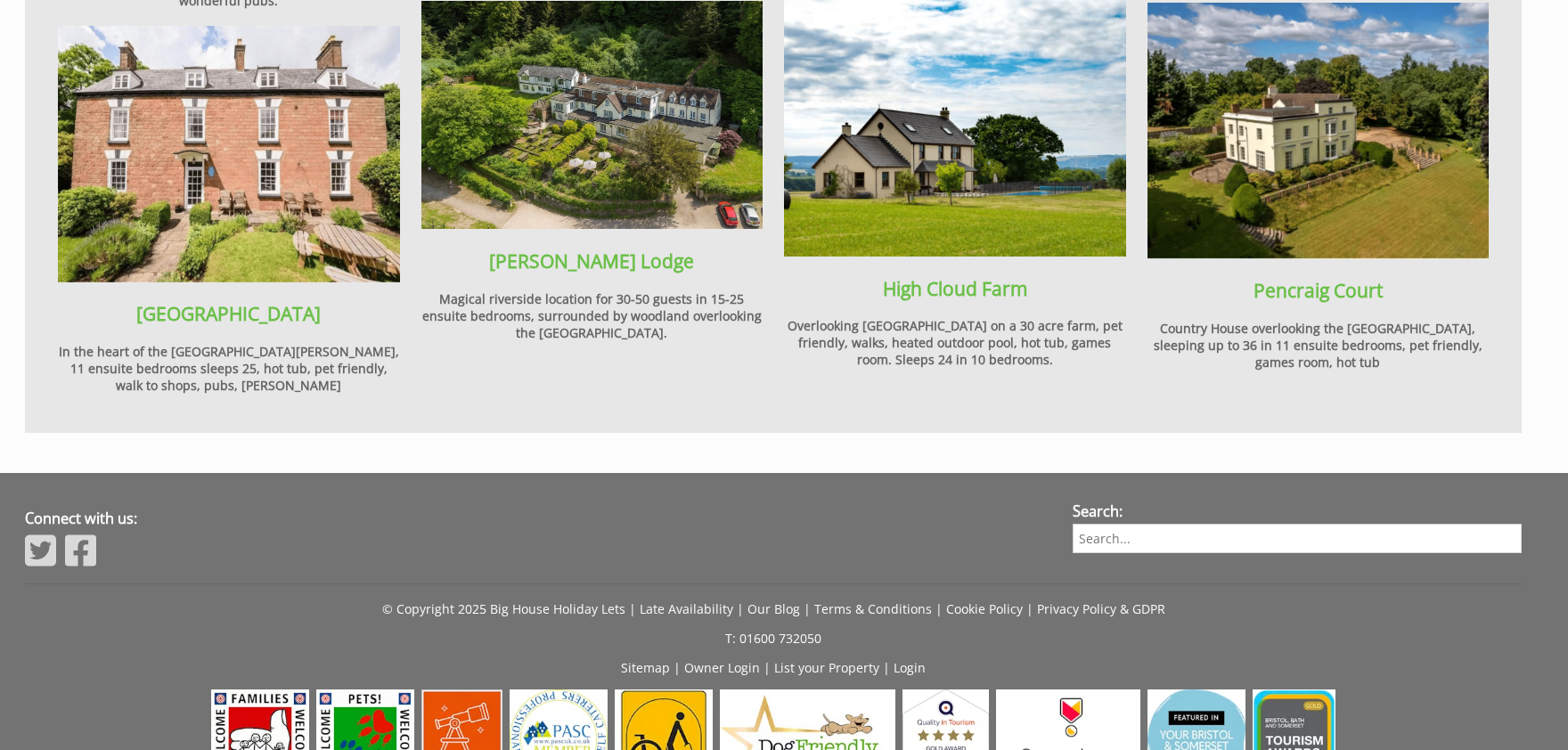
scroll to position [2191, 0]
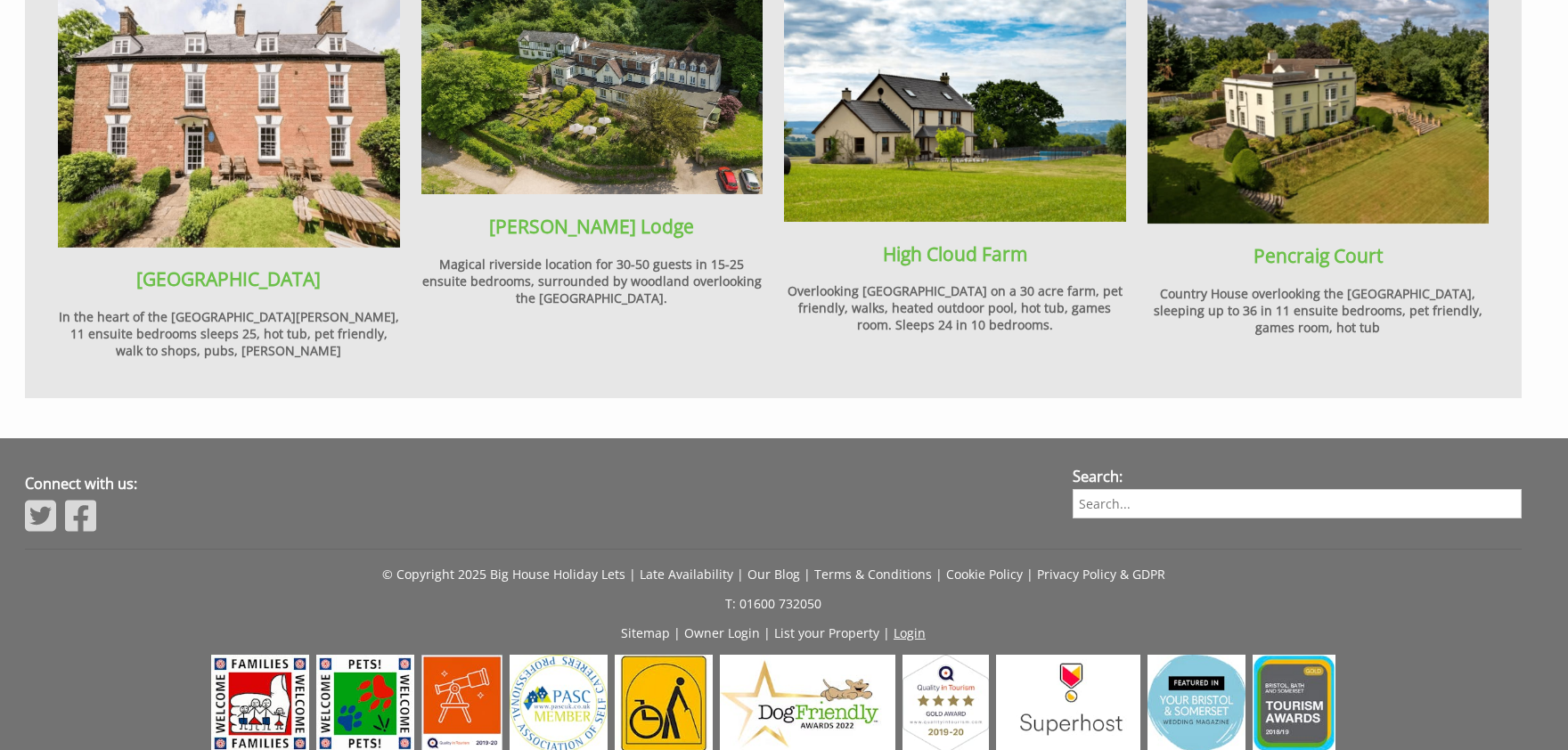
click at [916, 624] on link "Login" at bounding box center [909, 632] width 32 height 17
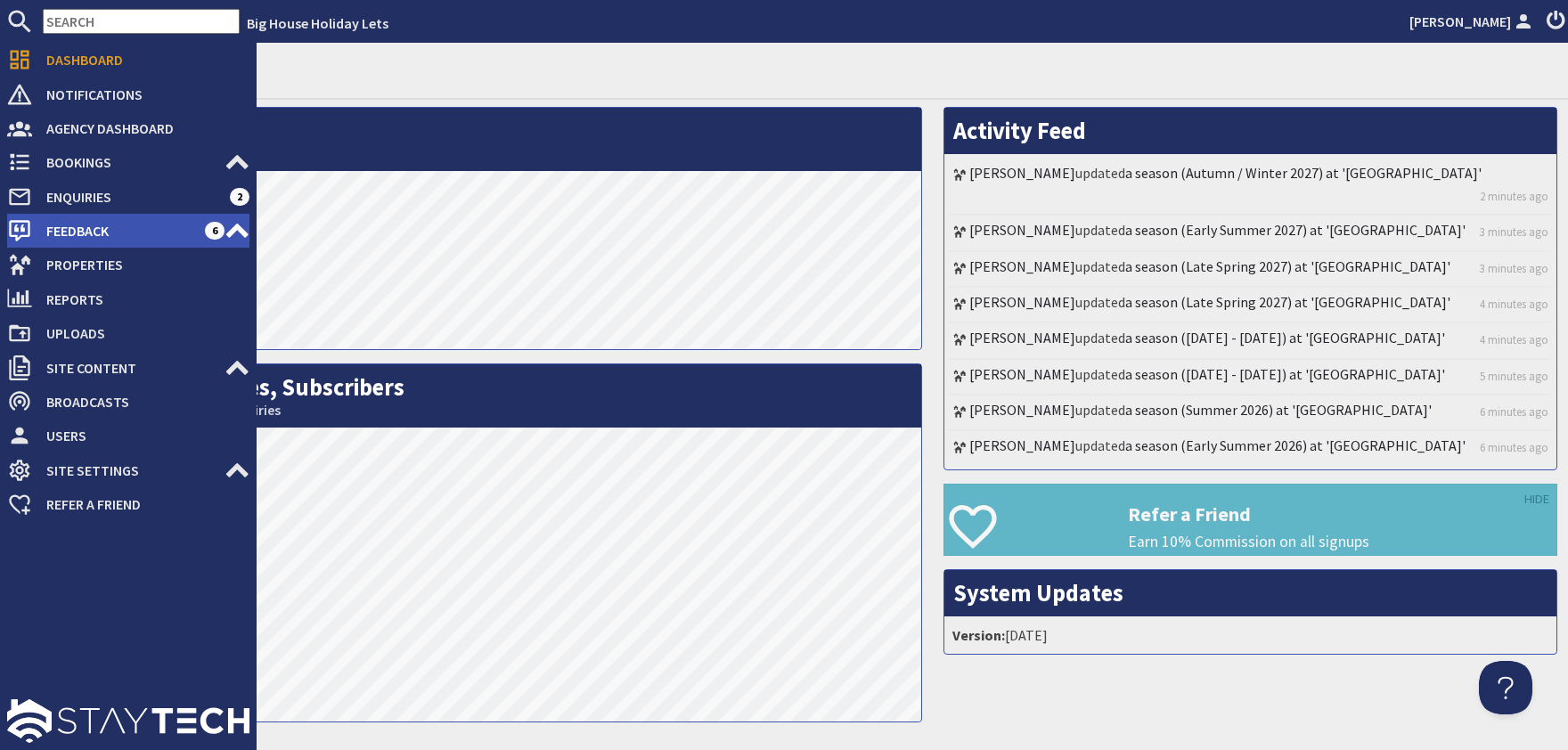
click at [51, 229] on span "Feedback" at bounding box center [119, 230] width 173 height 29
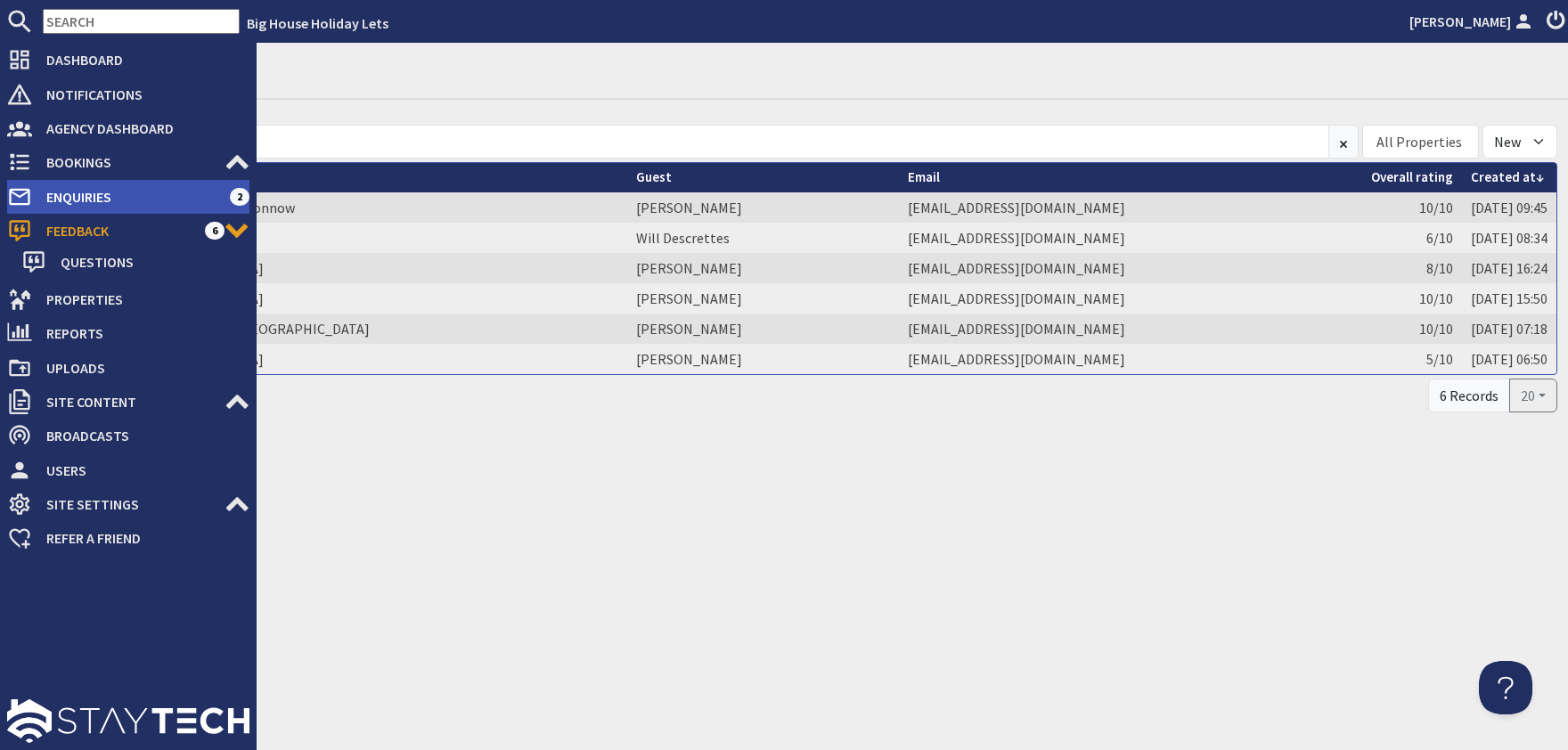
click at [64, 200] on span "Enquiries" at bounding box center [131, 197] width 198 height 29
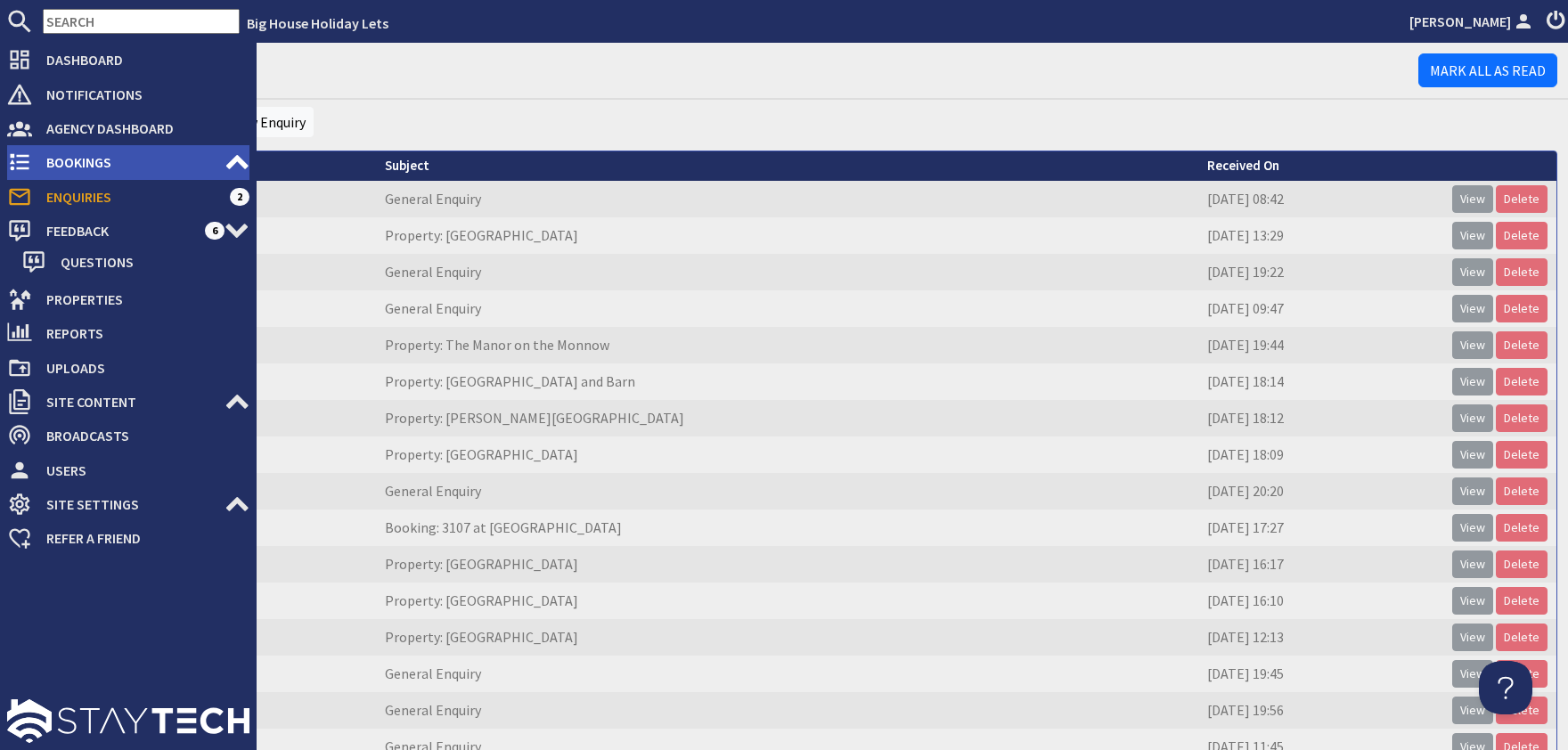
click at [70, 164] on span "Bookings" at bounding box center [128, 161] width 192 height 29
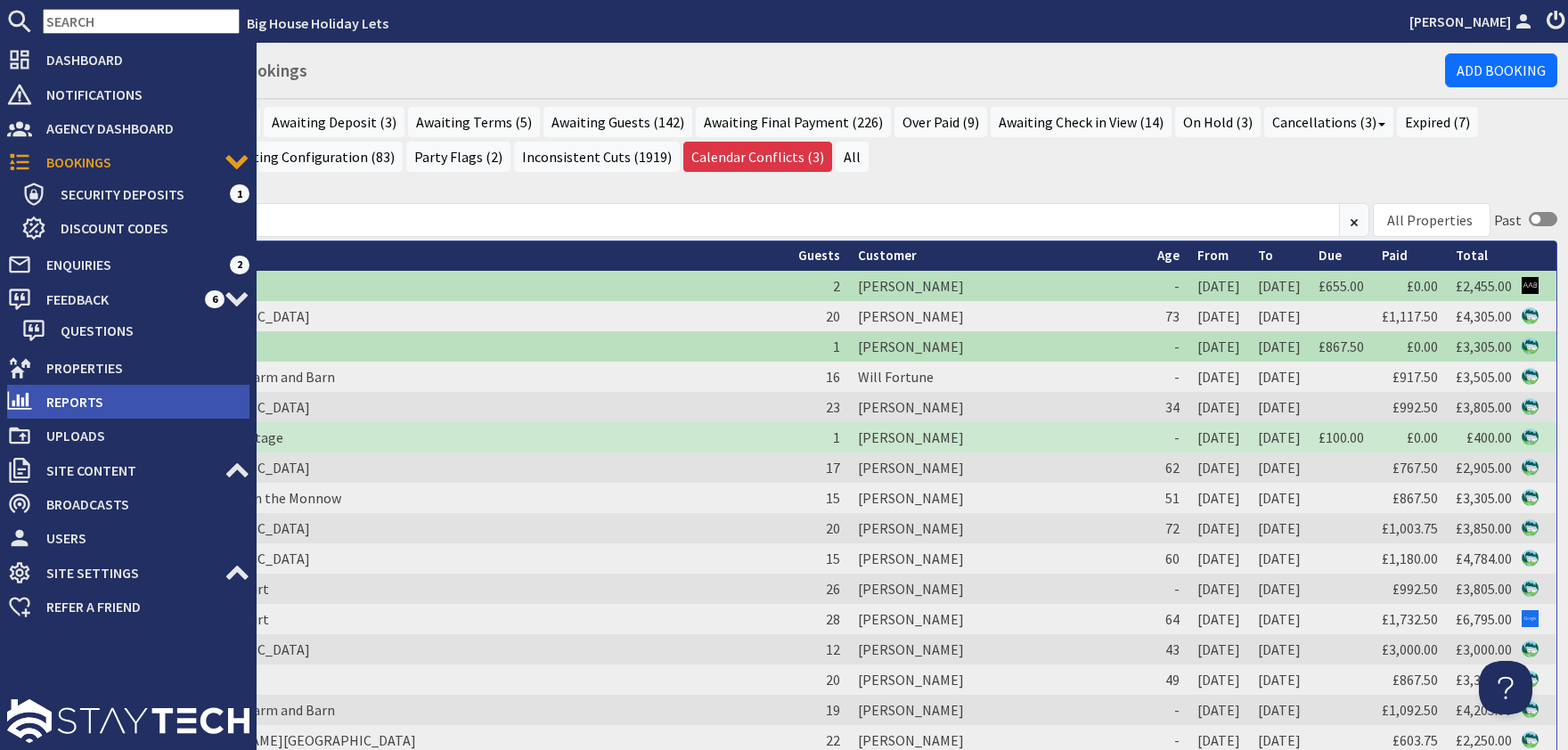
click at [70, 388] on li "Reports" at bounding box center [128, 402] width 242 height 33
click at [86, 402] on span "Reports" at bounding box center [141, 402] width 218 height 29
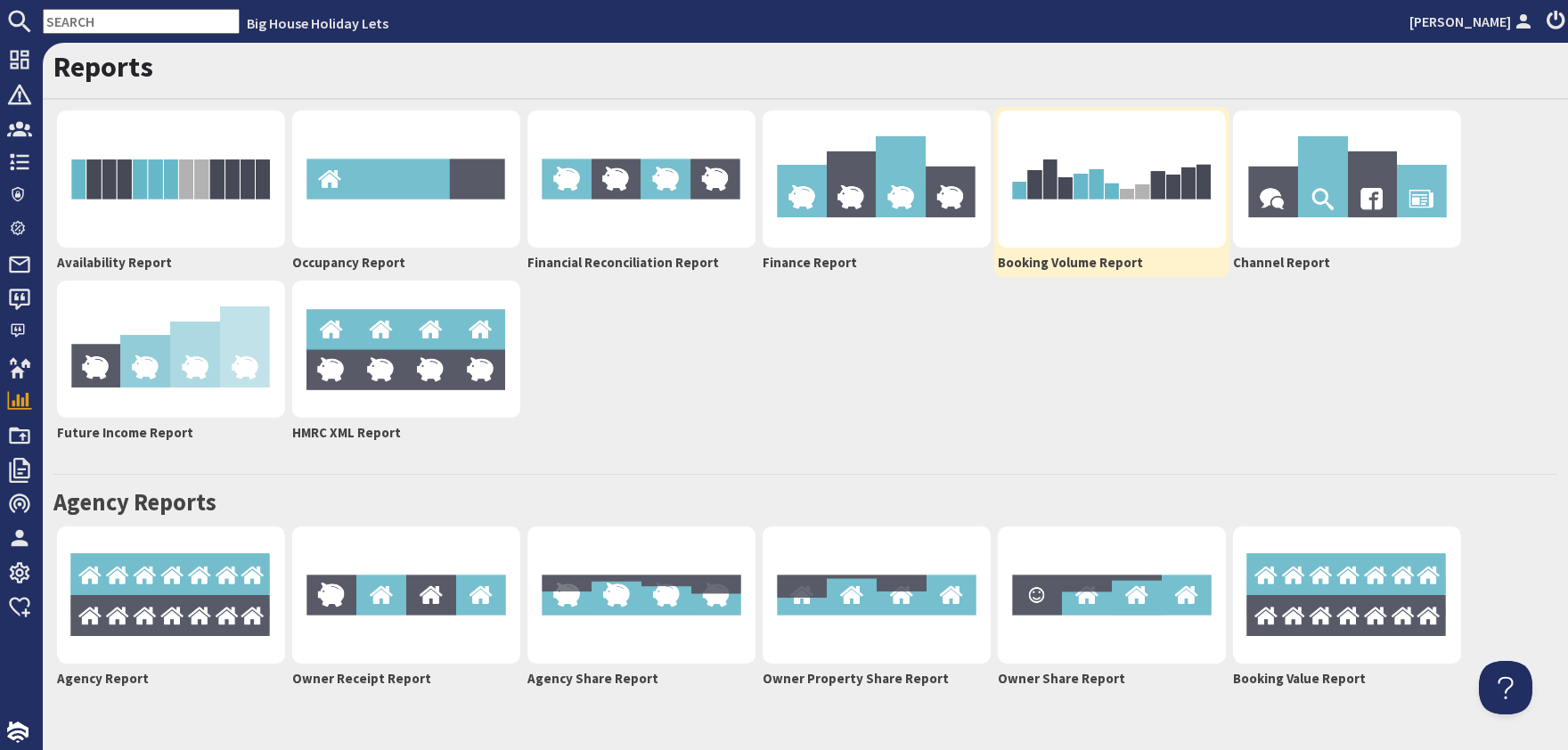
click at [1075, 201] on img at bounding box center [1112, 178] width 228 height 137
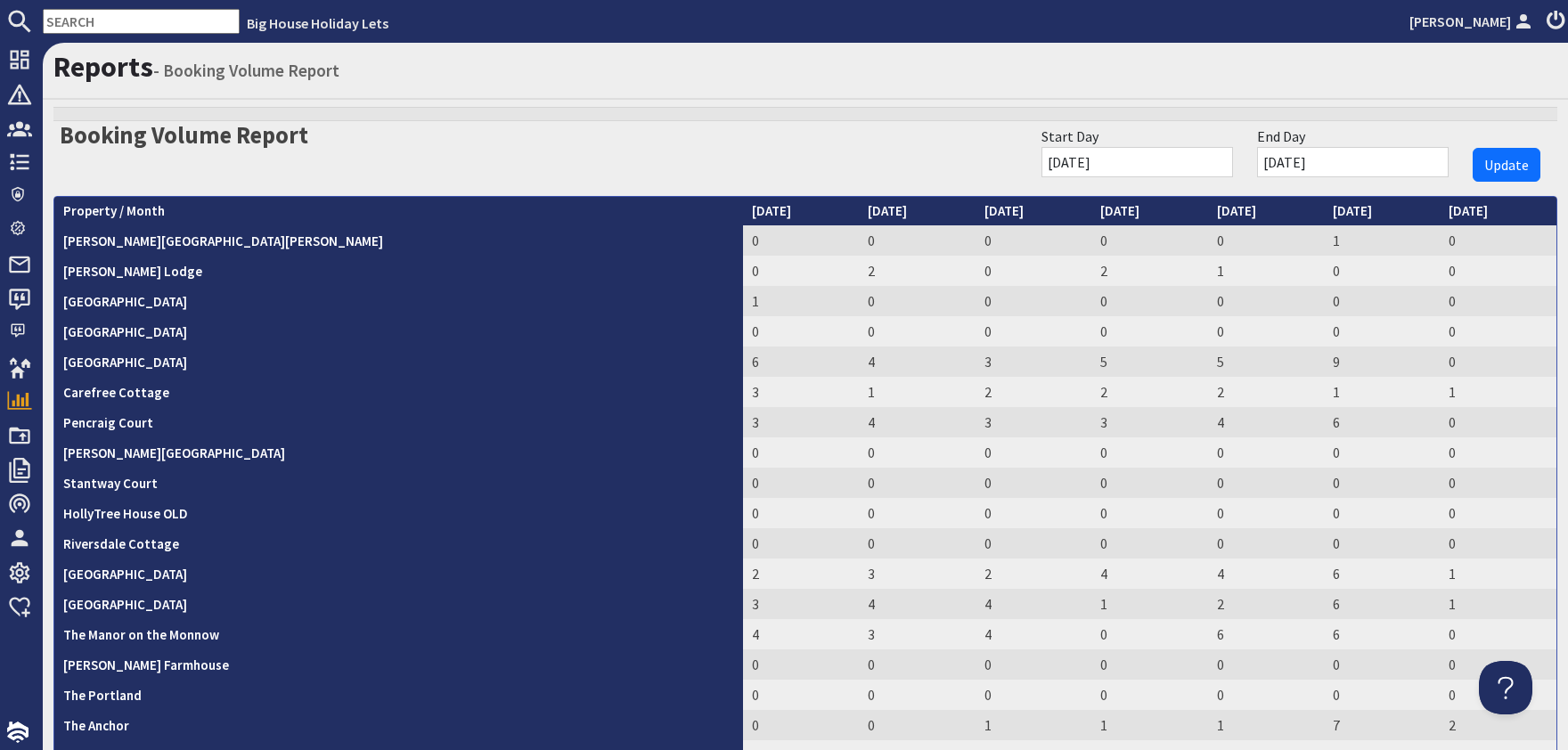
scroll to position [289, 0]
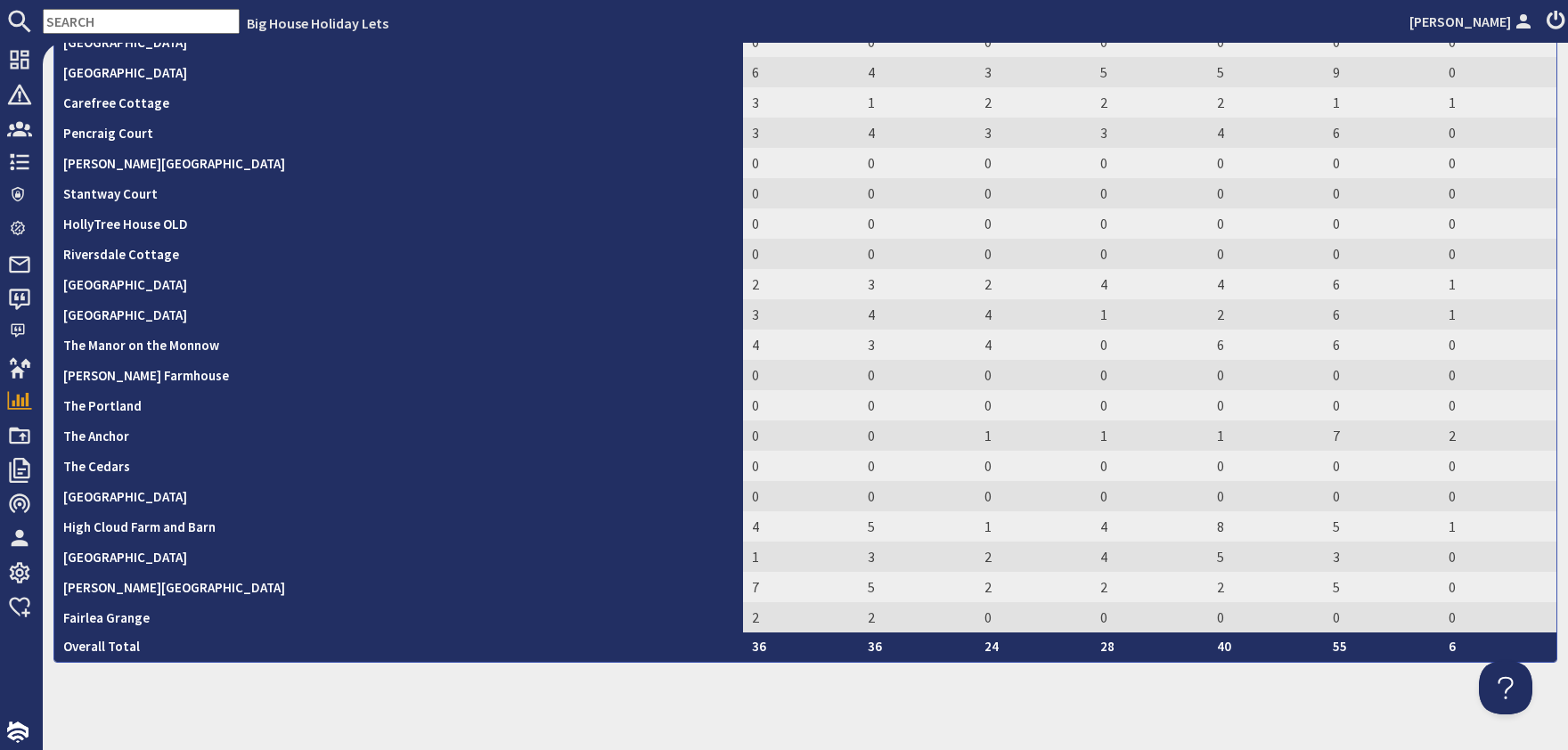
click at [642, 699] on div "Reports - Booking Volume Report Booking Volume Report Start Day [DATE] End Day …" at bounding box center [804, 396] width 1525 height 708
click at [1142, 726] on div "Reports - Booking Volume Report Booking Volume Report Start Day [DATE] End Day …" at bounding box center [804, 396] width 1525 height 708
click at [622, 695] on div "Reports - Booking Volume Report Booking Volume Report Start Day [DATE] End Day …" at bounding box center [804, 396] width 1525 height 708
click at [1348, 690] on div "Reports - Booking Volume Report Booking Volume Report Start Day [DATE] End Day …" at bounding box center [804, 396] width 1525 height 708
